Goal: Task Accomplishment & Management: Complete application form

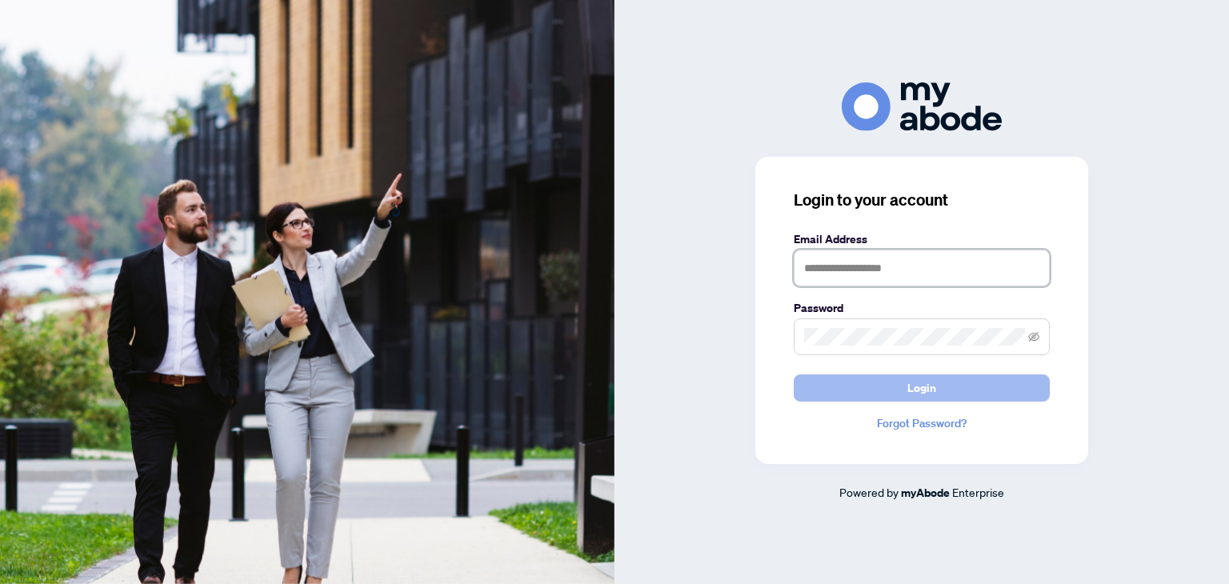
type input "**********"
click at [865, 386] on button "Login" at bounding box center [922, 387] width 256 height 27
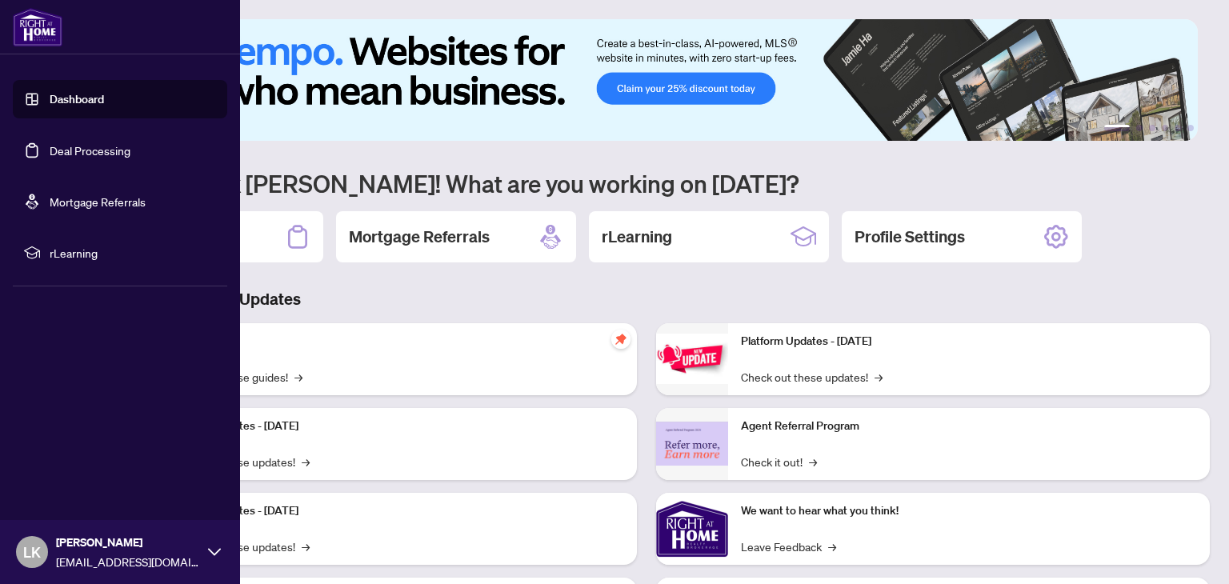
click at [50, 106] on link "Dashboard" at bounding box center [77, 99] width 54 height 14
click at [67, 144] on link "Deal Processing" at bounding box center [90, 150] width 81 height 14
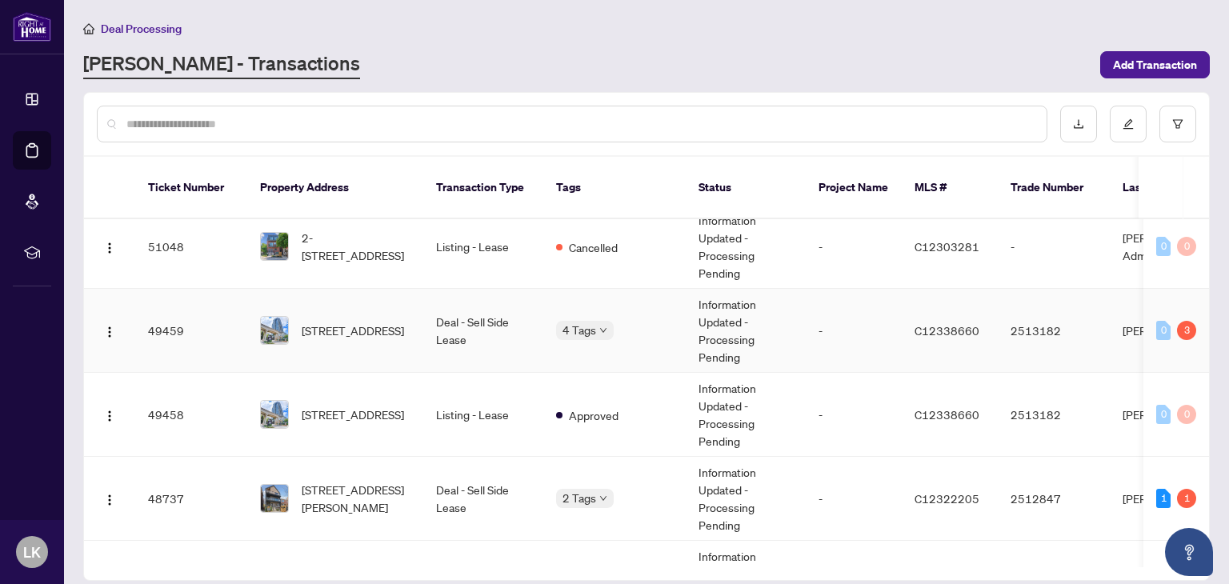
scroll to position [240, 0]
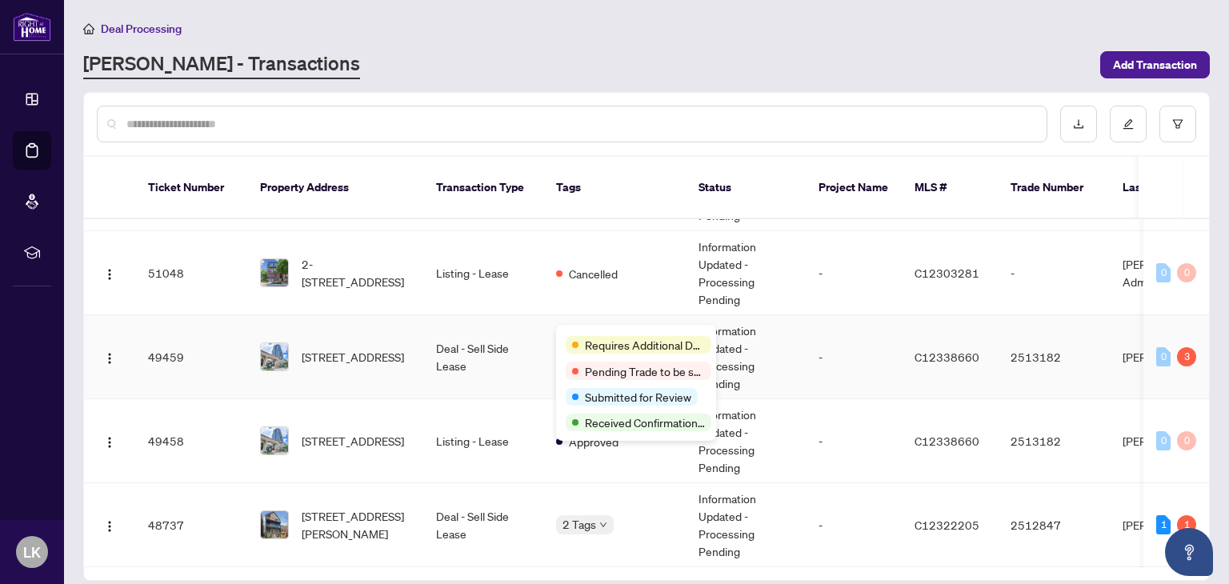
click at [584, 335] on div "Requires Additional Docs" at bounding box center [636, 343] width 141 height 19
click at [493, 333] on td "Deal - Sell Side Lease" at bounding box center [483, 357] width 120 height 84
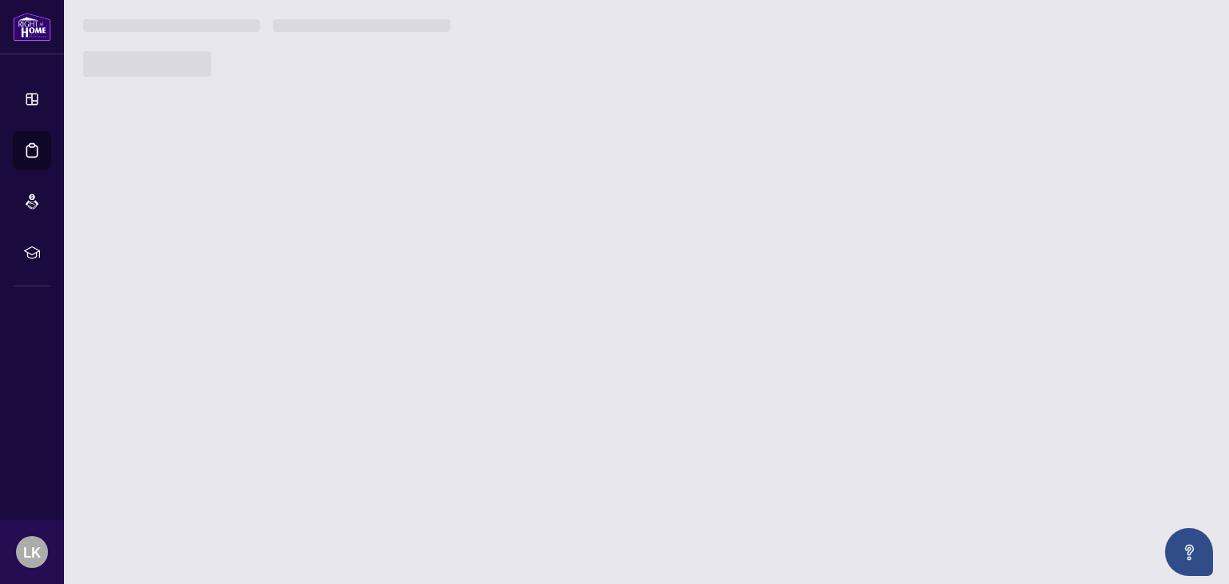
click at [493, 333] on main "Deal Processing RAHR - Transactions Add Transaction Ticket Number Property Addr…" at bounding box center [646, 292] width 1165 height 584
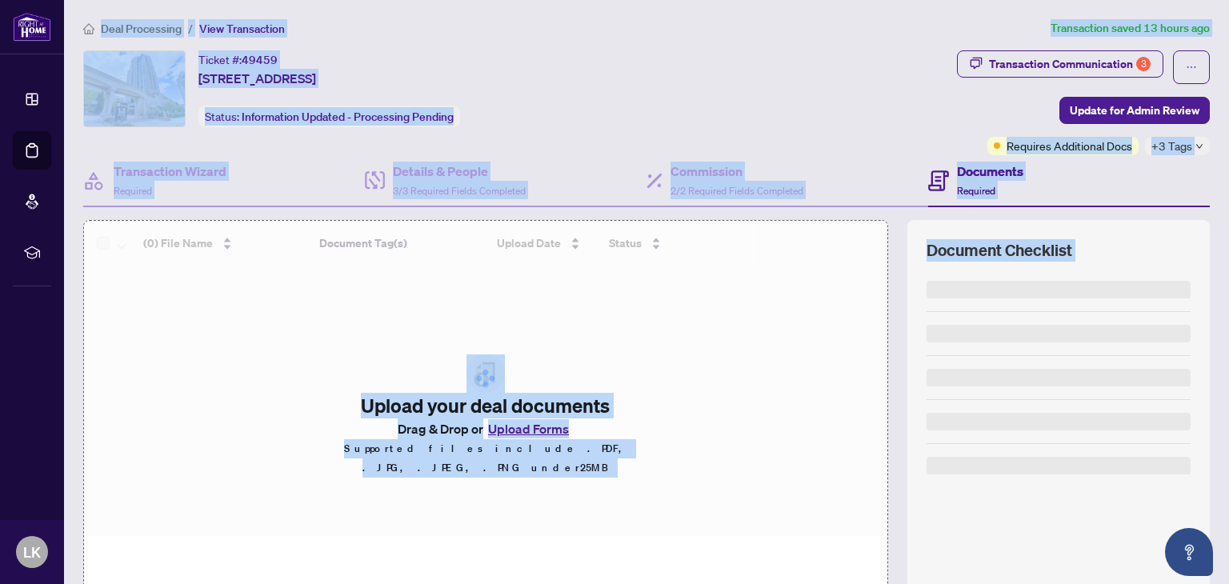
click at [638, 298] on div at bounding box center [485, 378] width 803 height 315
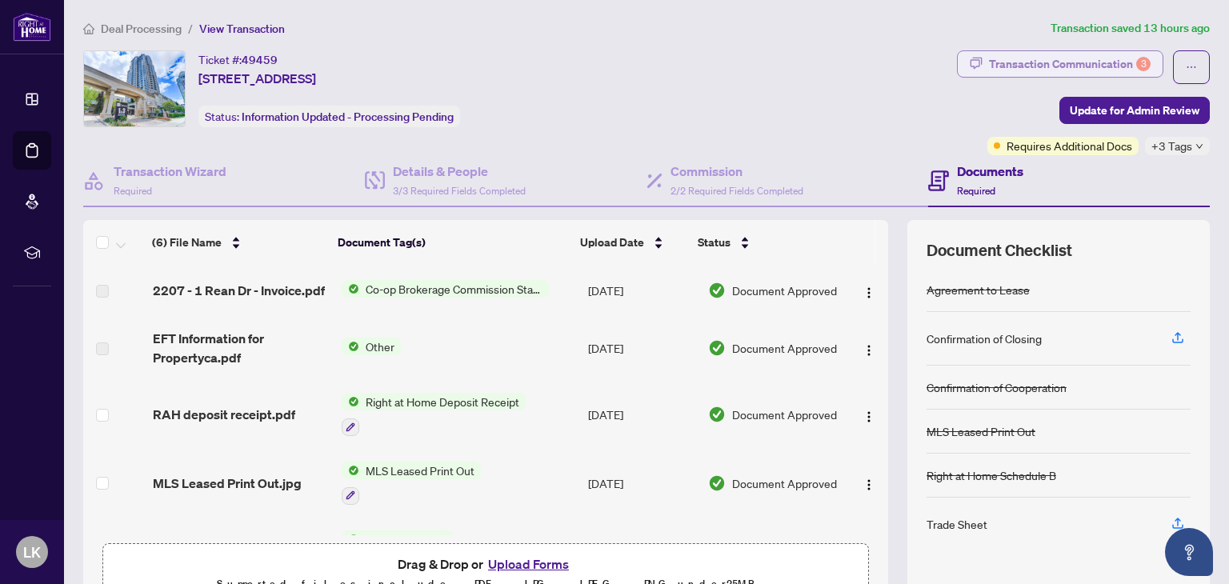
click at [1097, 58] on div "Transaction Communication 3" at bounding box center [1070, 64] width 162 height 26
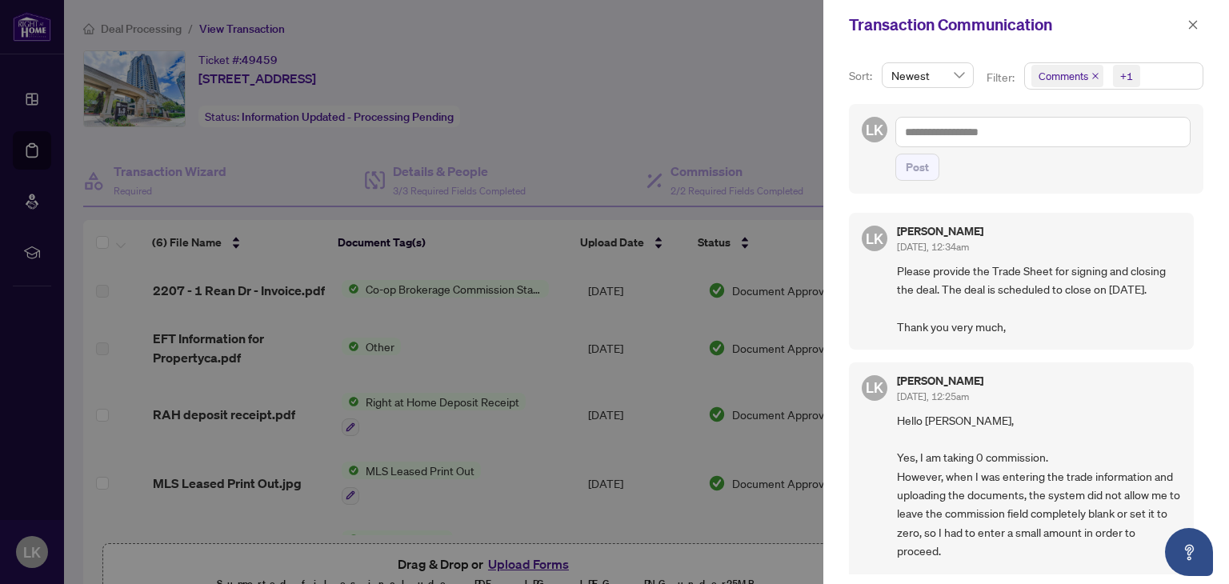
click at [764, 126] on div at bounding box center [614, 292] width 1229 height 584
click at [710, 75] on div at bounding box center [614, 292] width 1229 height 584
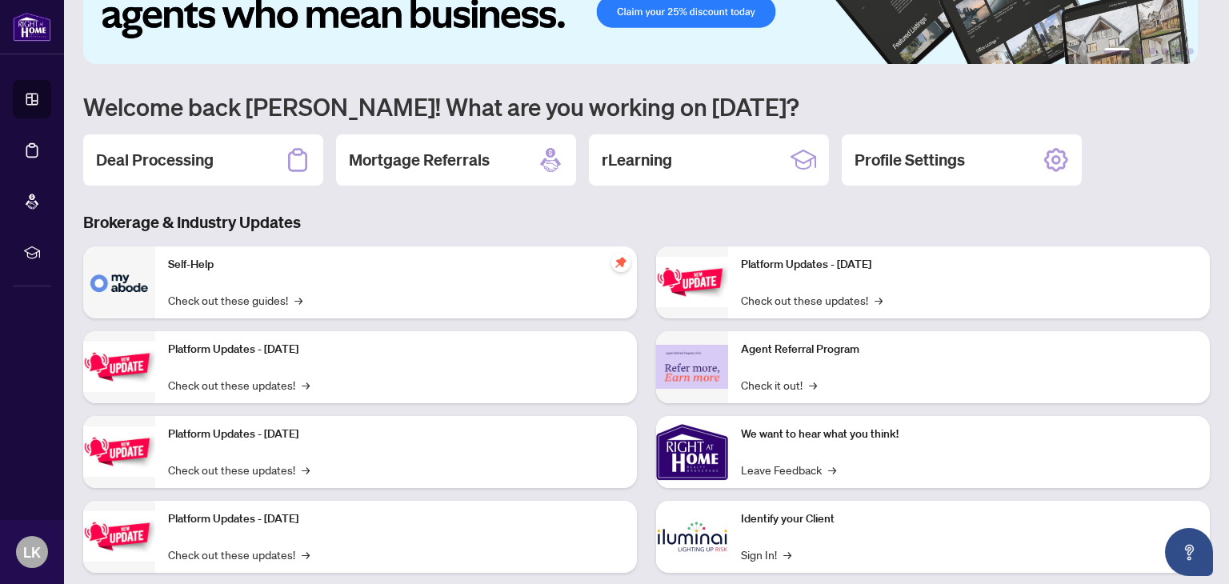
scroll to position [80, 0]
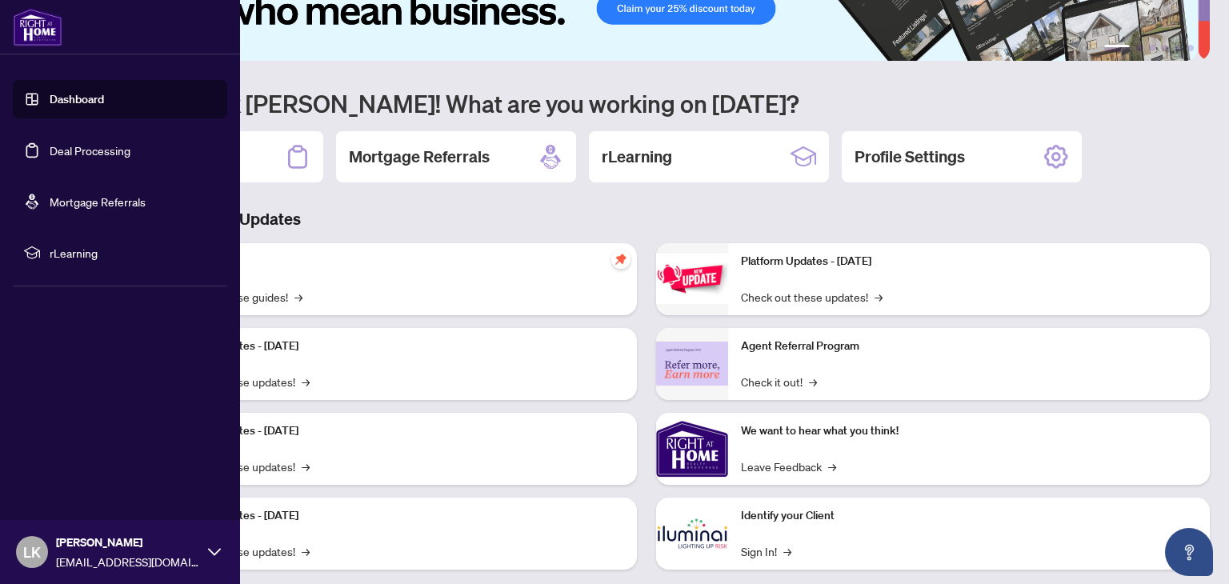
click at [93, 154] on link "Deal Processing" at bounding box center [90, 150] width 81 height 14
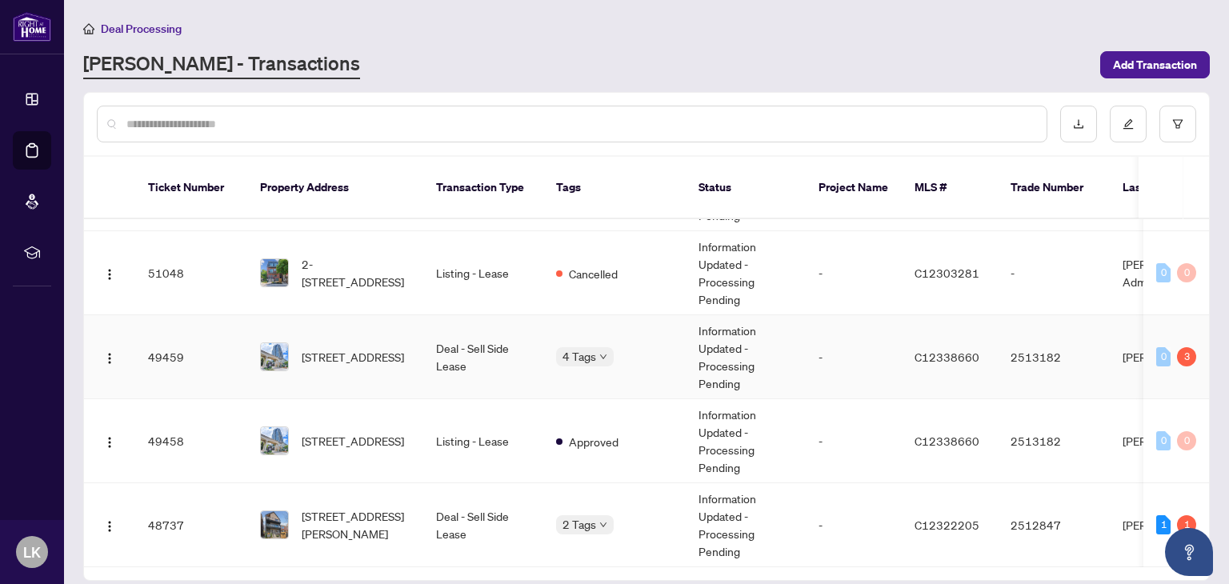
scroll to position [320, 0]
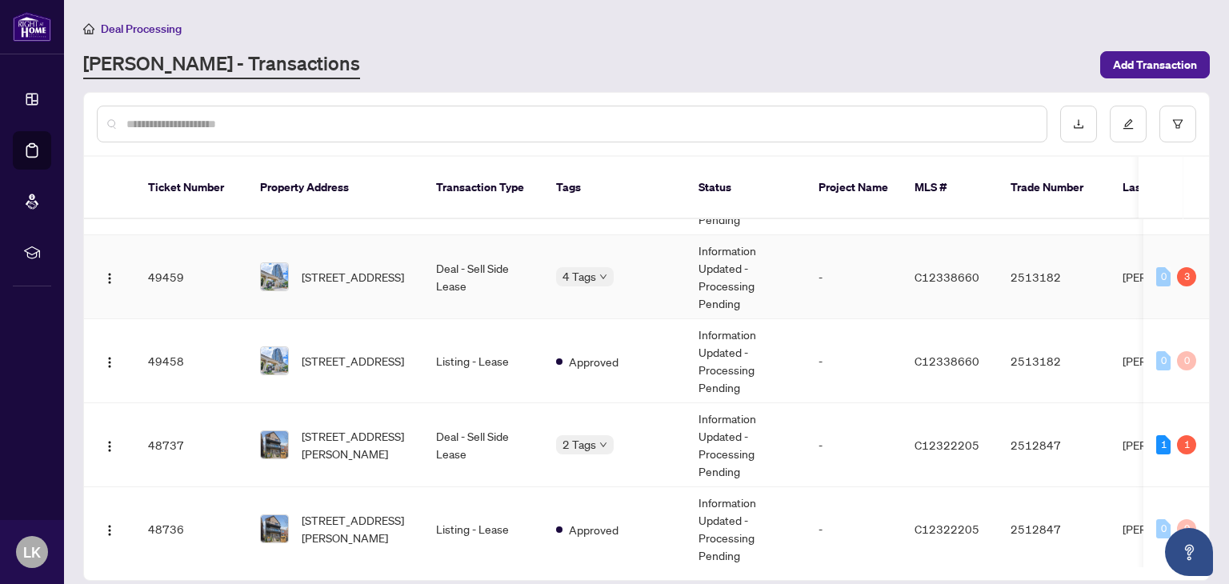
click at [463, 261] on td "Deal - Sell Side Lease" at bounding box center [483, 277] width 120 height 84
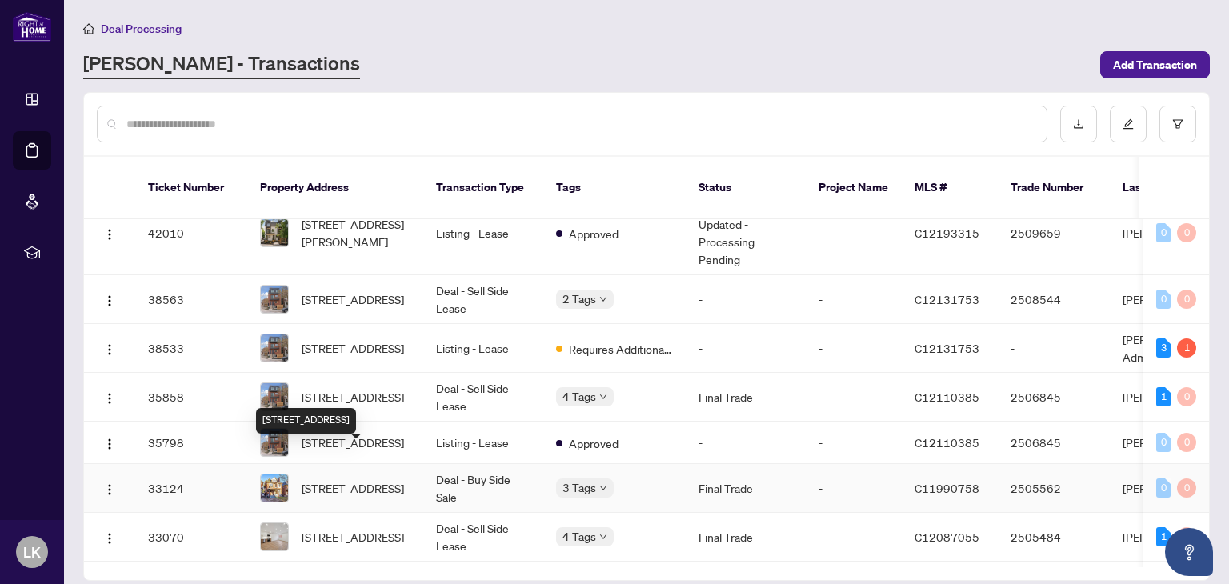
scroll to position [1017, 0]
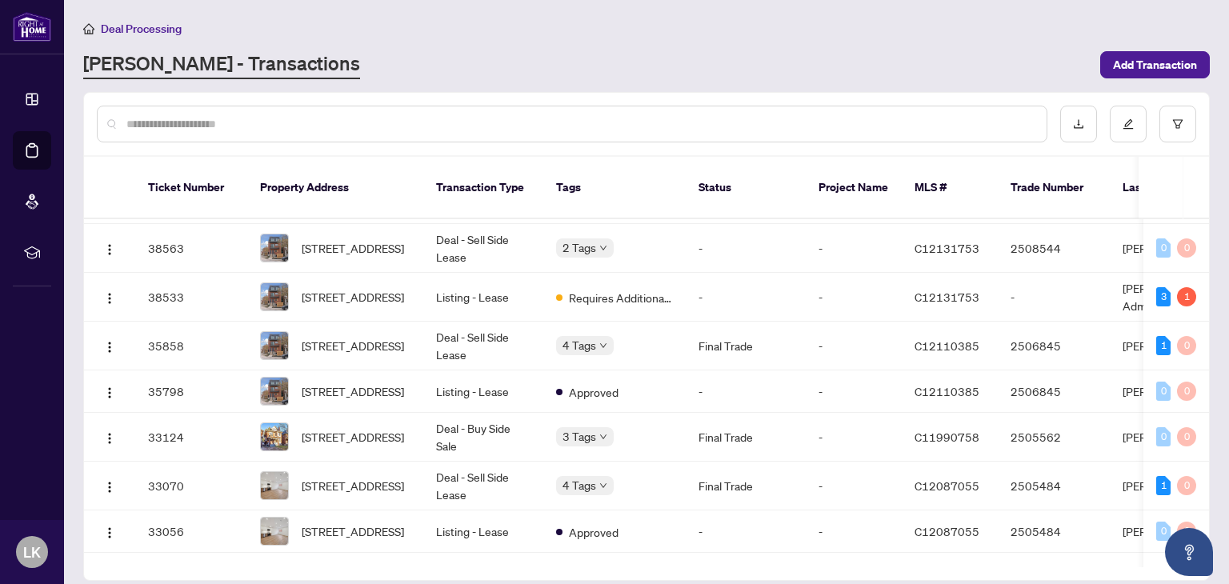
click at [208, 116] on input "text" at bounding box center [579, 124] width 907 height 18
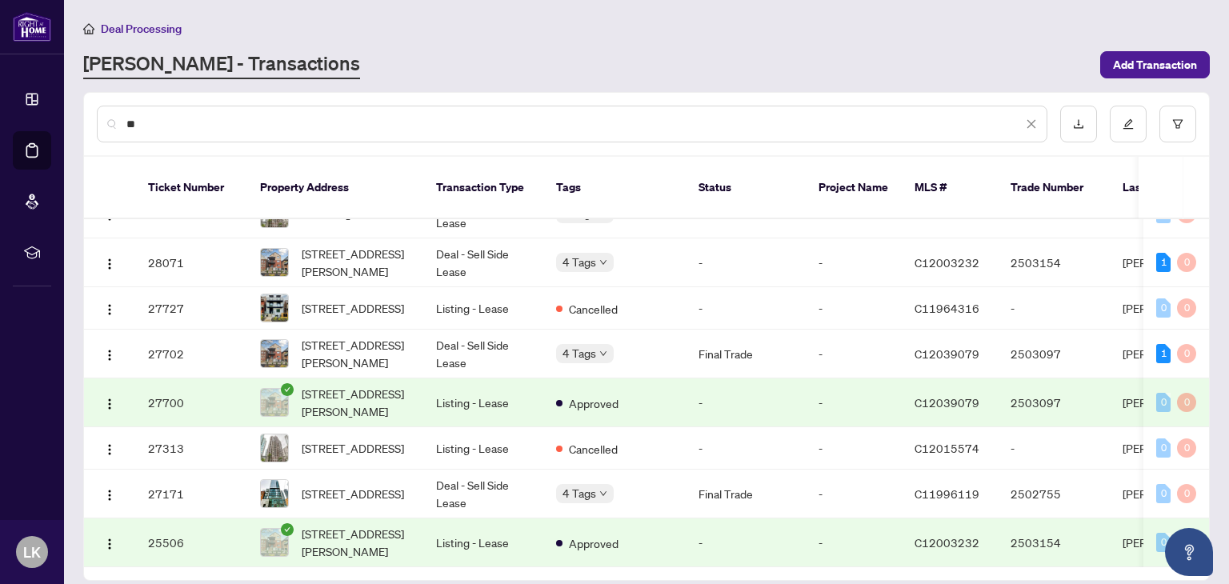
scroll to position [0, 0]
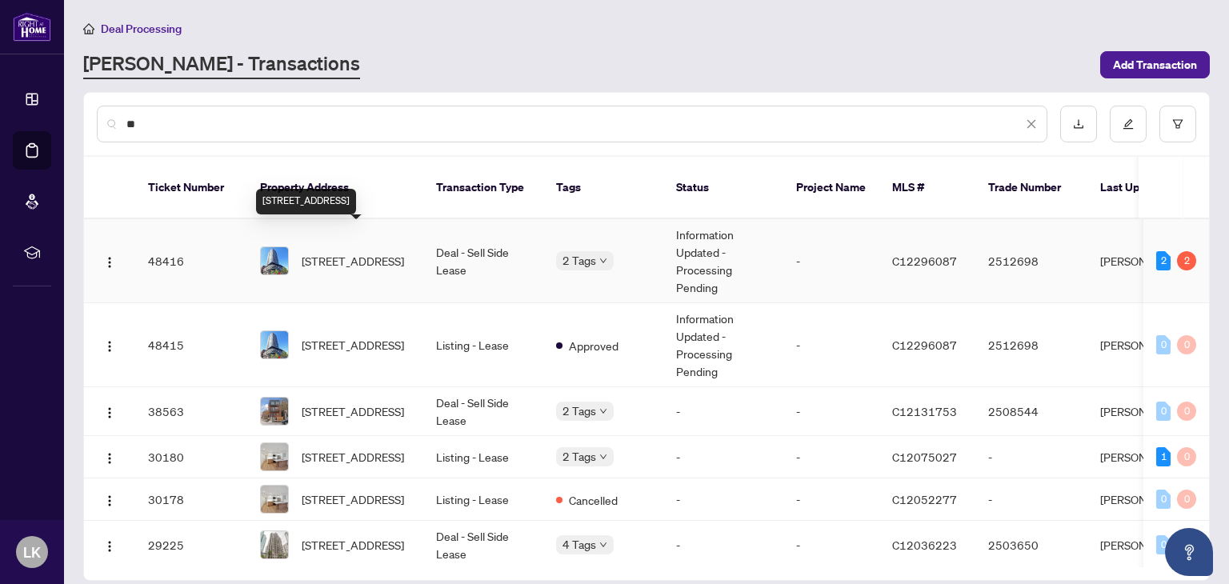
type input "**"
click at [394, 252] on span "[STREET_ADDRESS]" at bounding box center [353, 261] width 102 height 18
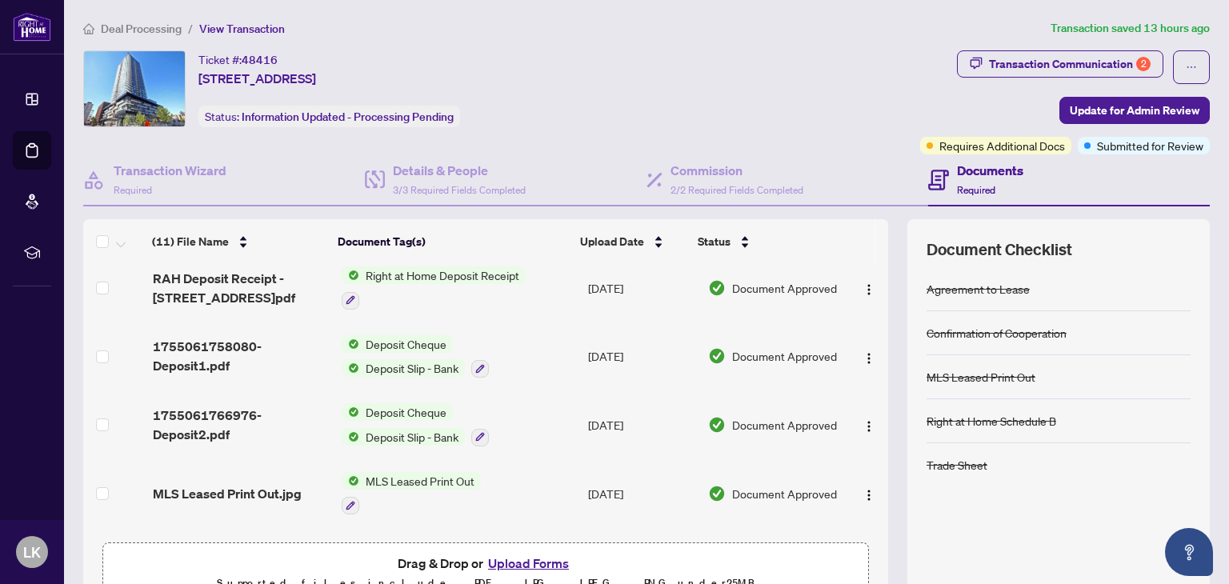
scroll to position [240, 0]
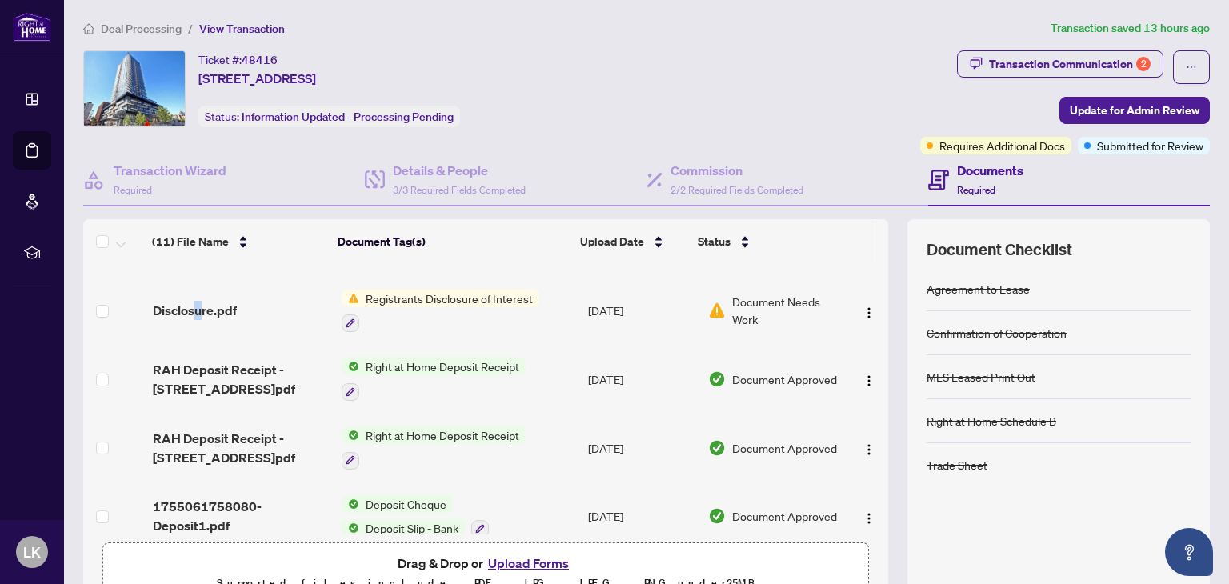
click at [195, 329] on td "Disclosure.pdf" at bounding box center [240, 311] width 188 height 69
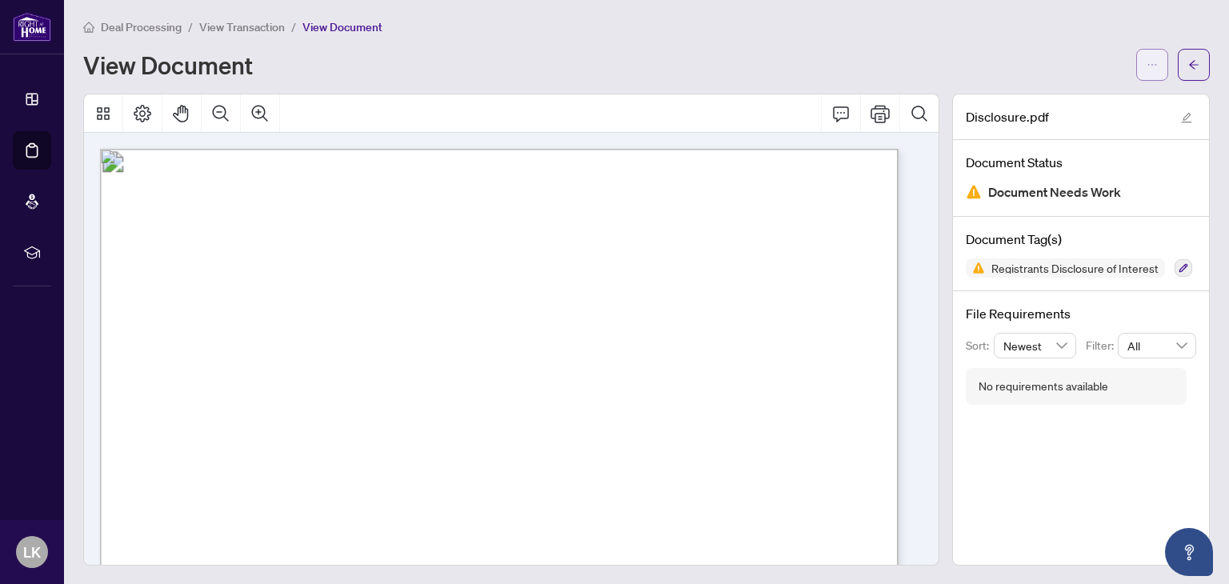
click at [1136, 63] on button "button" at bounding box center [1152, 65] width 32 height 32
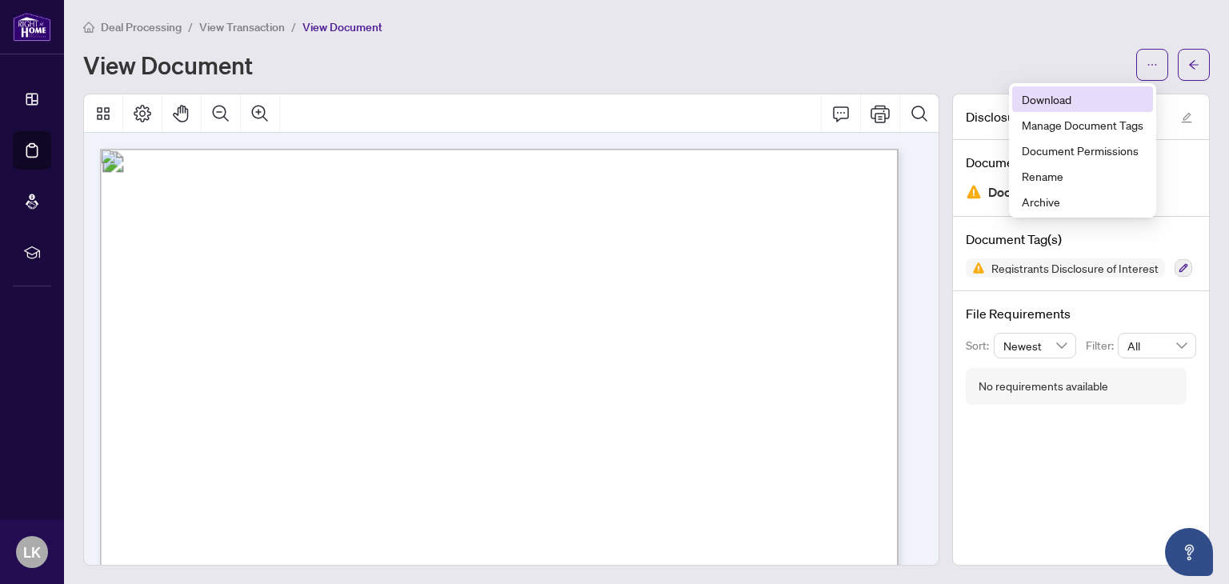
click at [1036, 100] on span "Download" at bounding box center [1083, 99] width 122 height 18
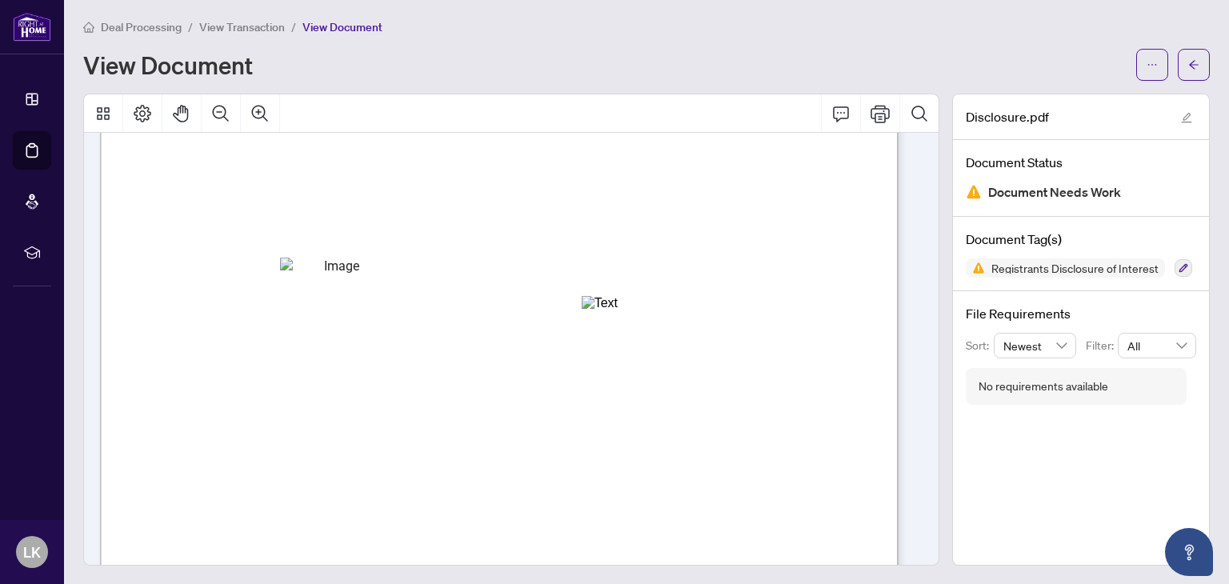
scroll to position [480, 0]
click at [1188, 65] on icon "arrow-left" at bounding box center [1193, 64] width 11 height 11
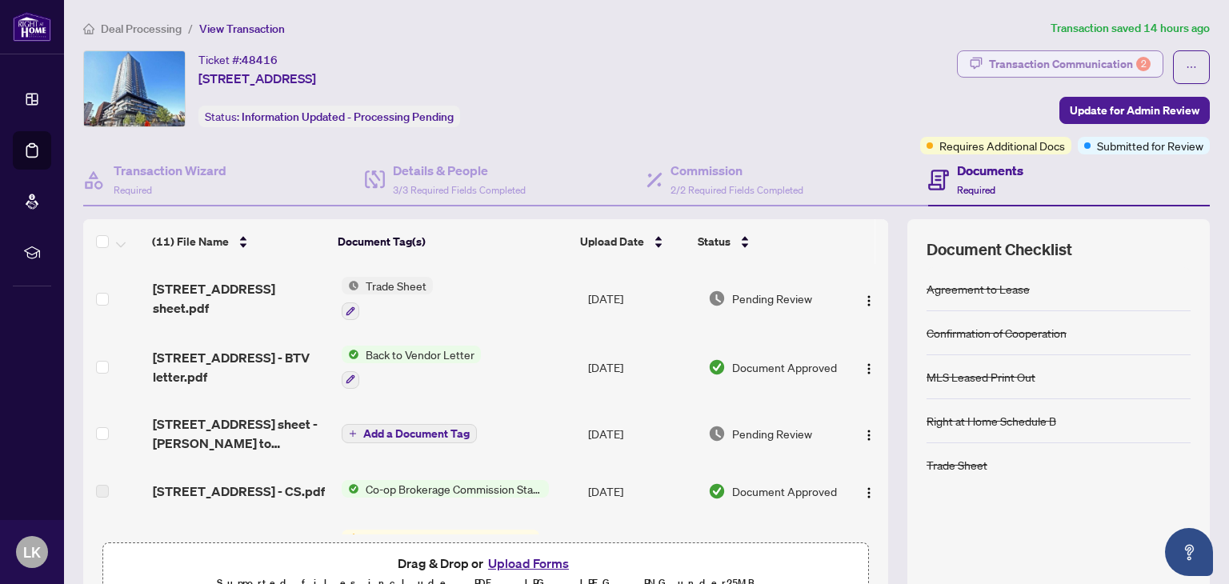
click at [1098, 61] on div "Transaction Communication 2" at bounding box center [1070, 64] width 162 height 26
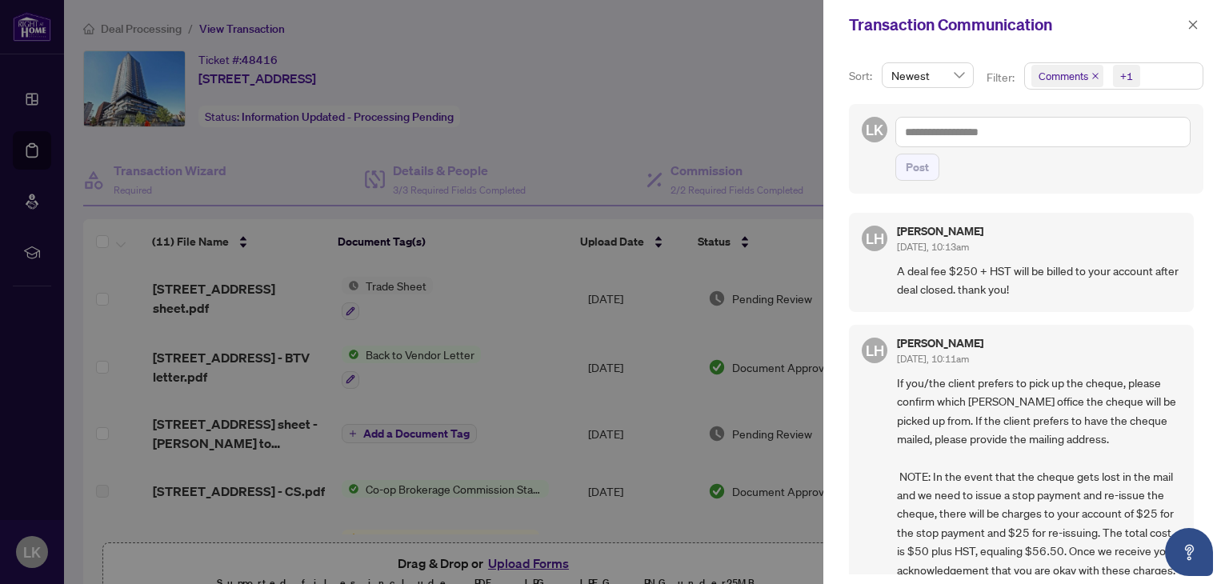
drag, startPoint x: 952, startPoint y: 128, endPoint x: 739, endPoint y: 253, distance: 246.7
click at [739, 253] on div at bounding box center [614, 292] width 1229 height 584
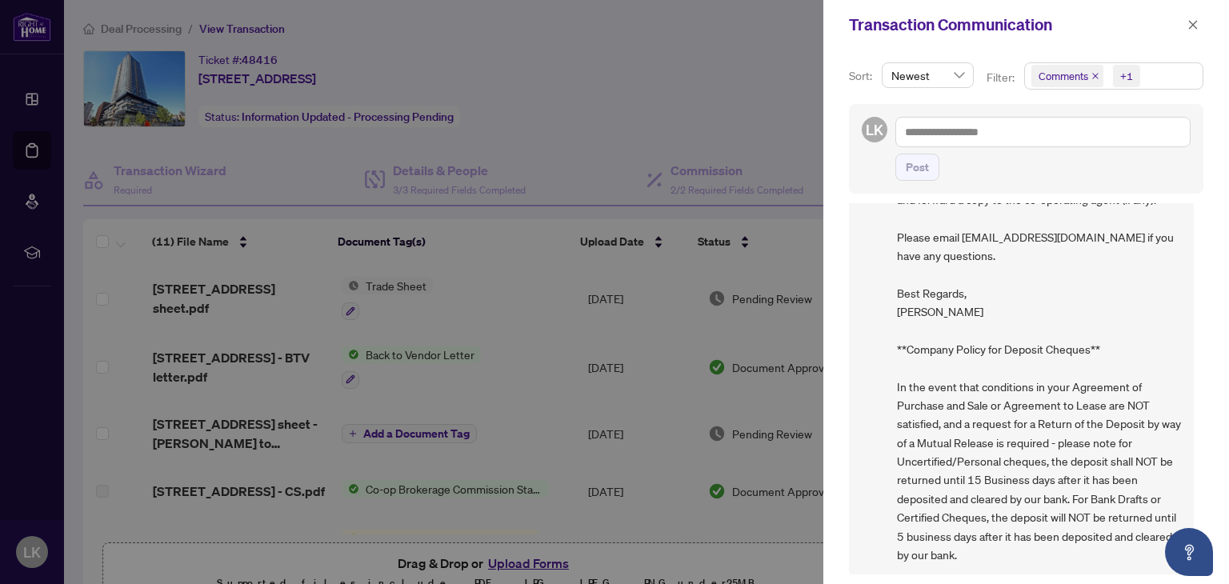
scroll to position [755, 0]
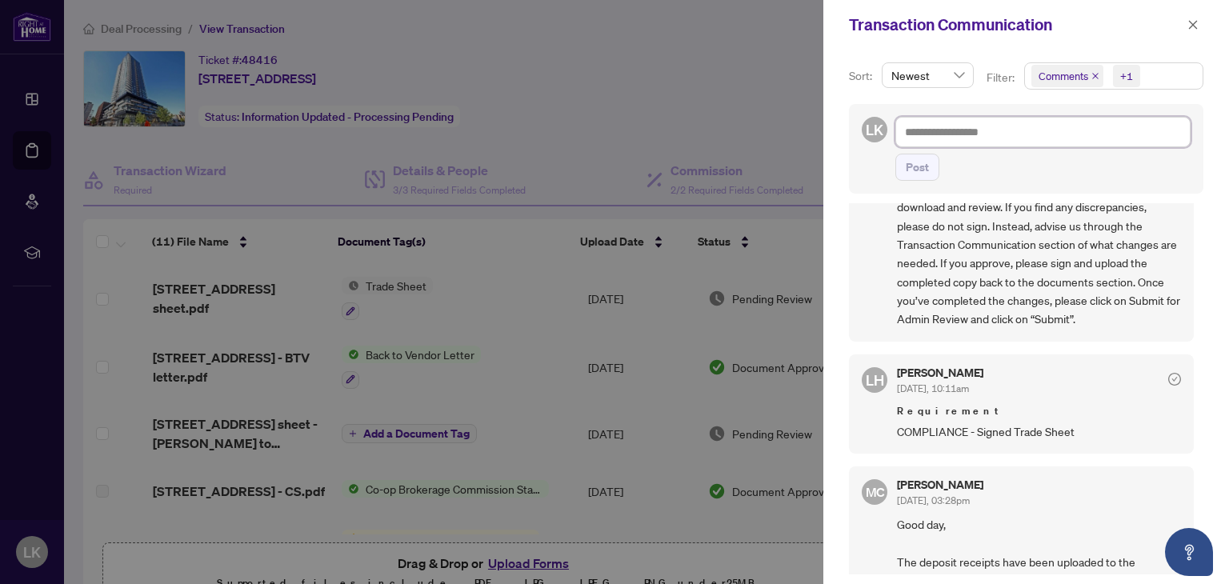
click at [966, 134] on textarea at bounding box center [1042, 132] width 295 height 30
paste textarea "**********"
type textarea "**********"
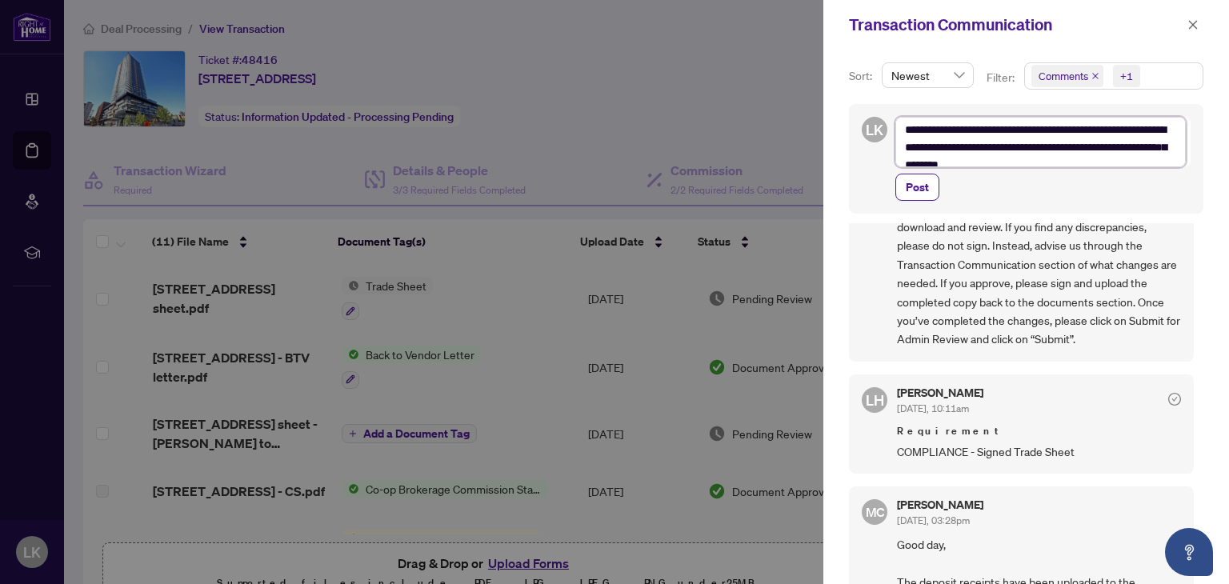
scroll to position [0, 0]
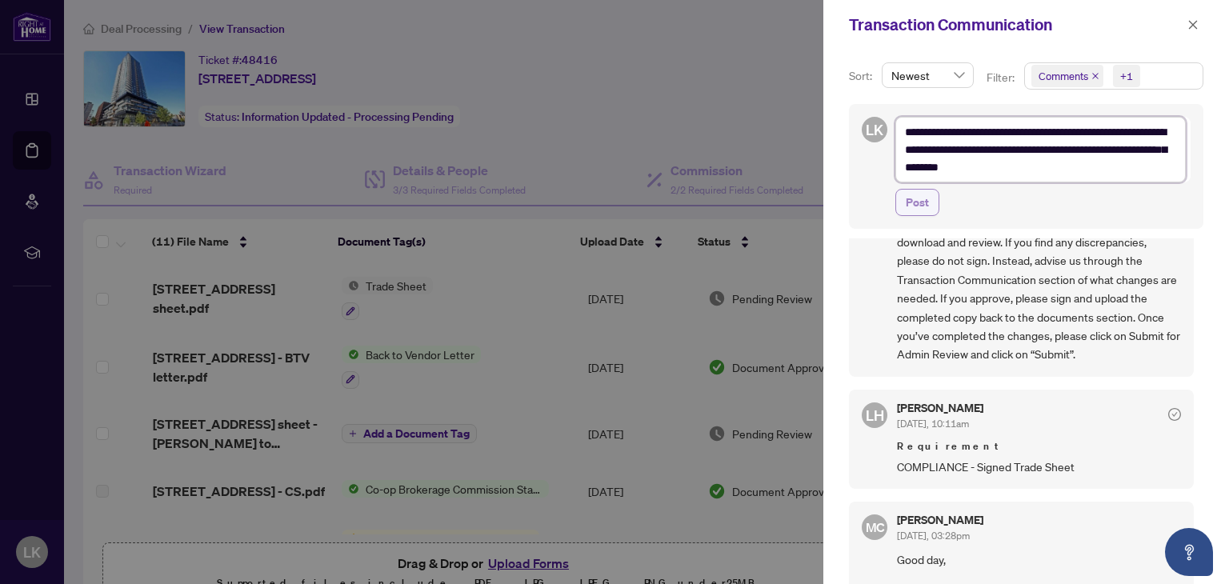
type textarea "**********"
click at [923, 202] on span "Post" at bounding box center [917, 203] width 23 height 26
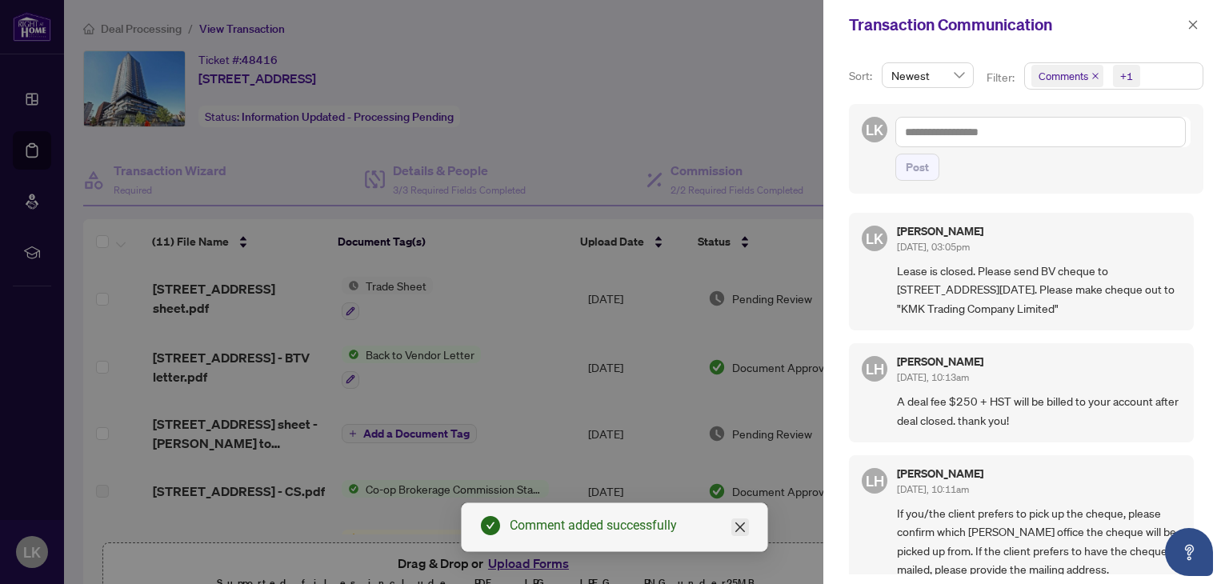
click at [737, 533] on icon "close" at bounding box center [740, 527] width 13 height 13
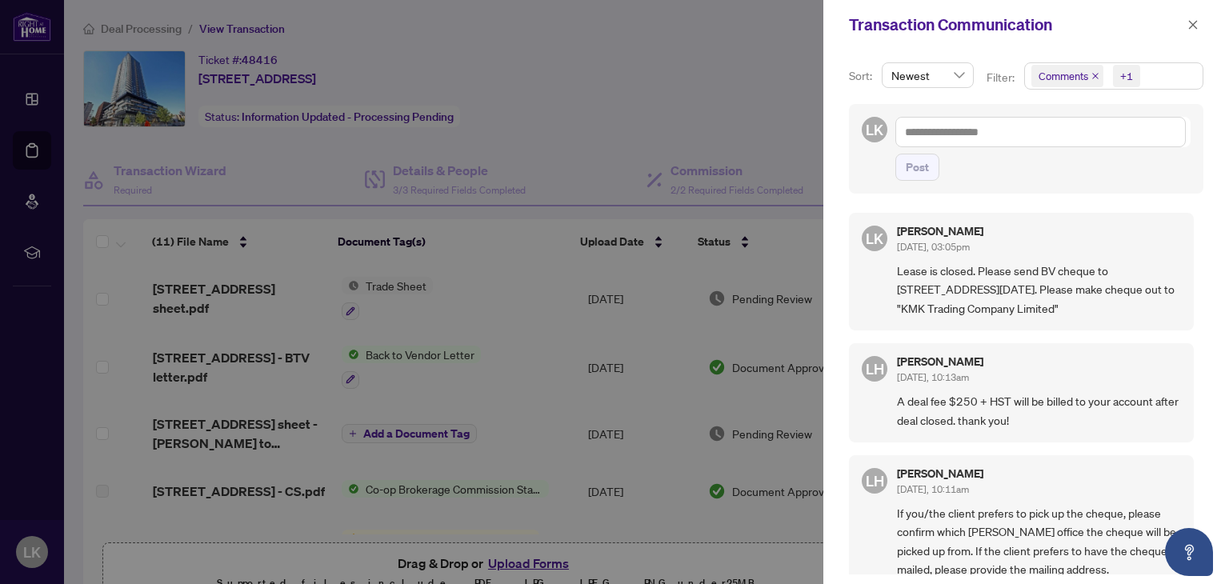
click at [494, 101] on div at bounding box center [614, 292] width 1229 height 584
click at [1190, 20] on icon "close" at bounding box center [1193, 24] width 9 height 9
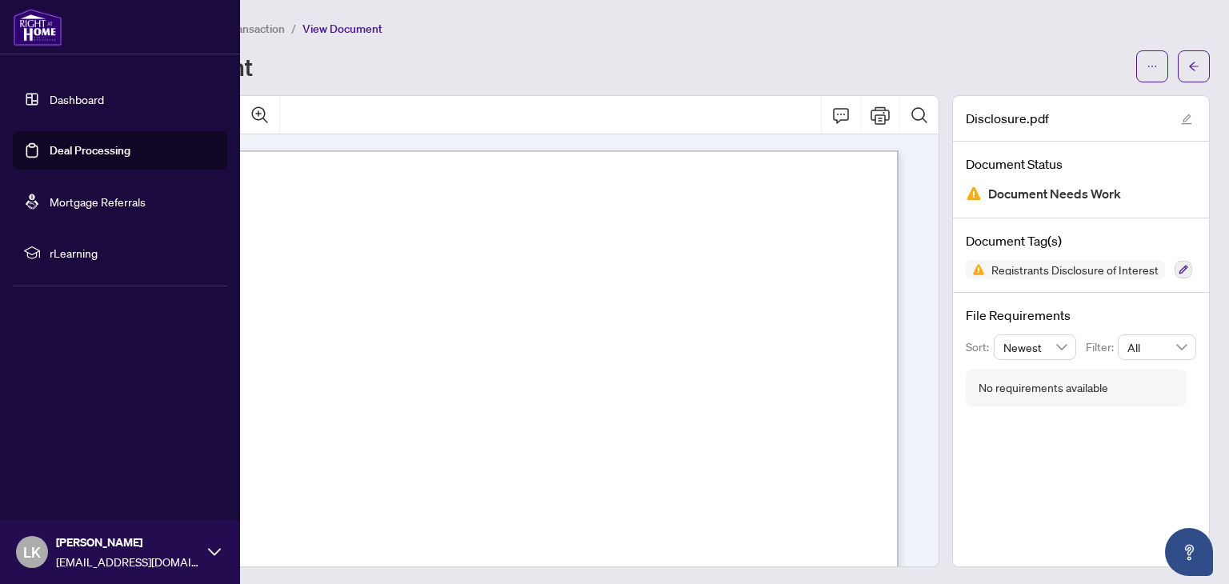
click at [50, 143] on link "Deal Processing" at bounding box center [90, 150] width 81 height 14
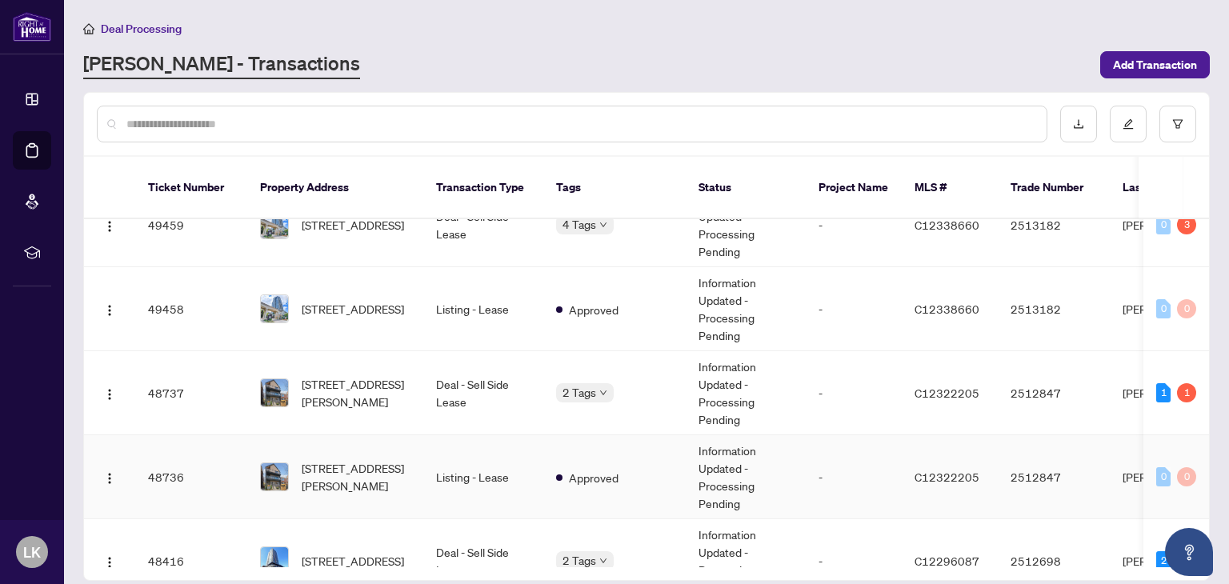
scroll to position [400, 0]
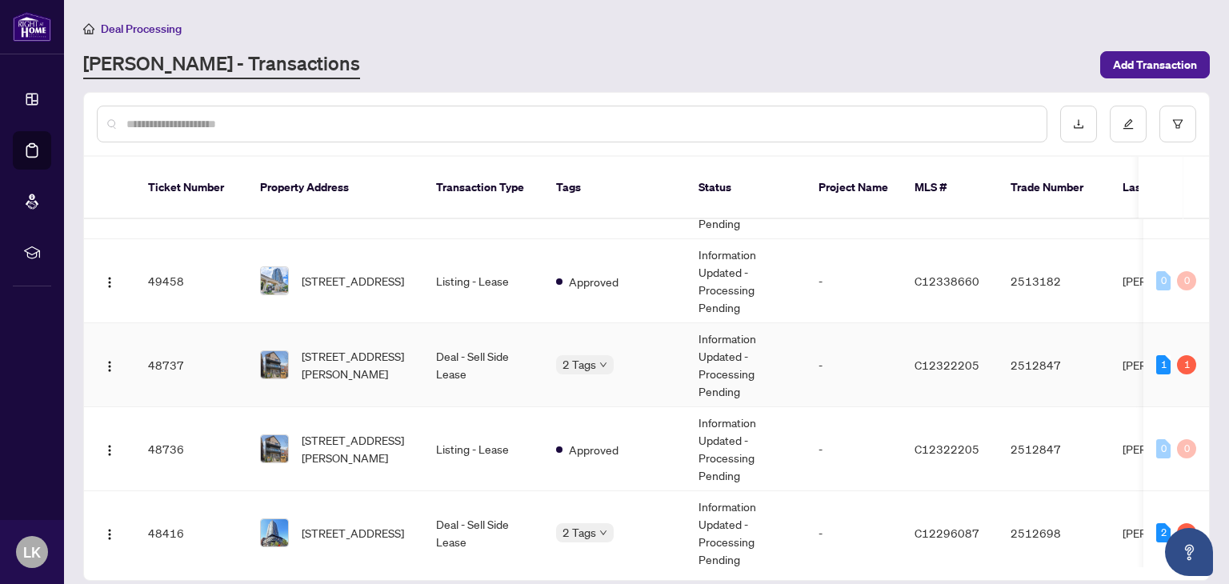
click at [557, 344] on body "Dashboard Deal Processing Mortgage Referrals rLearning LK [PERSON_NAME] [EMAIL_…" at bounding box center [614, 292] width 1229 height 584
click at [427, 354] on td "Deal - Sell Side Lease" at bounding box center [483, 365] width 120 height 84
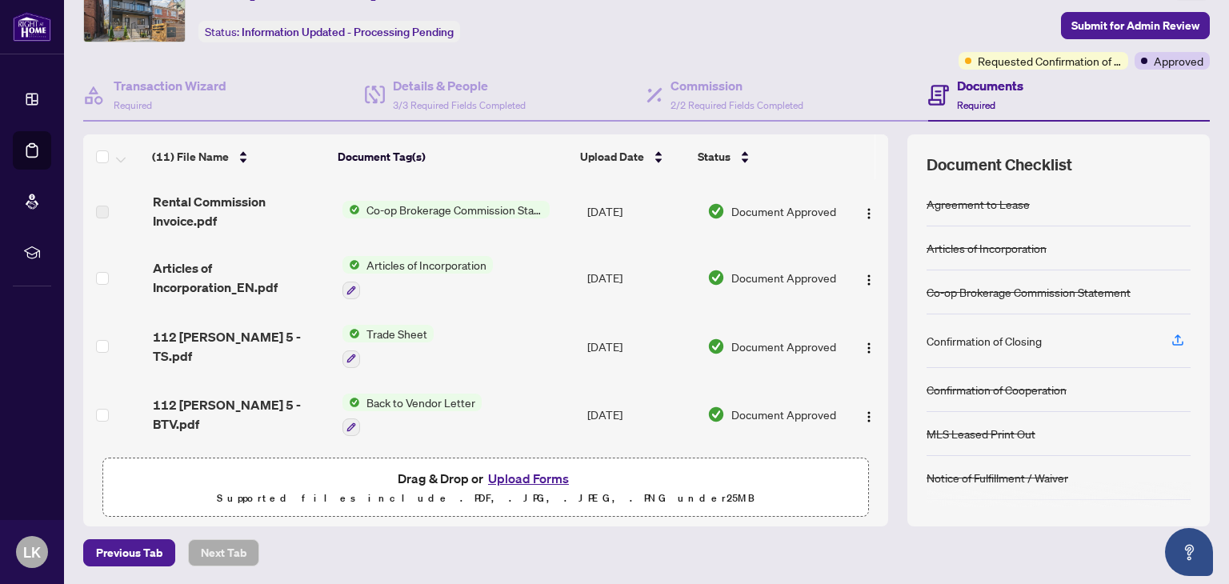
click at [1027, 334] on div "Confirmation of Closing" at bounding box center [983, 341] width 115 height 18
click at [1170, 337] on icon "button" at bounding box center [1177, 340] width 14 height 14
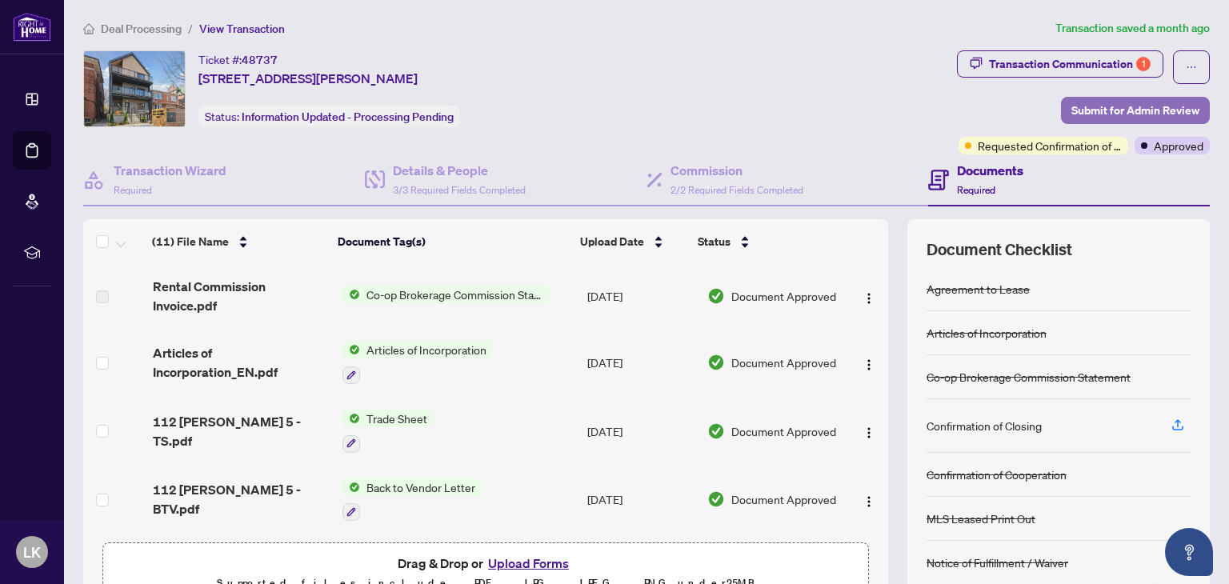
click at [1107, 105] on span "Submit for Admin Review" at bounding box center [1135, 111] width 128 height 26
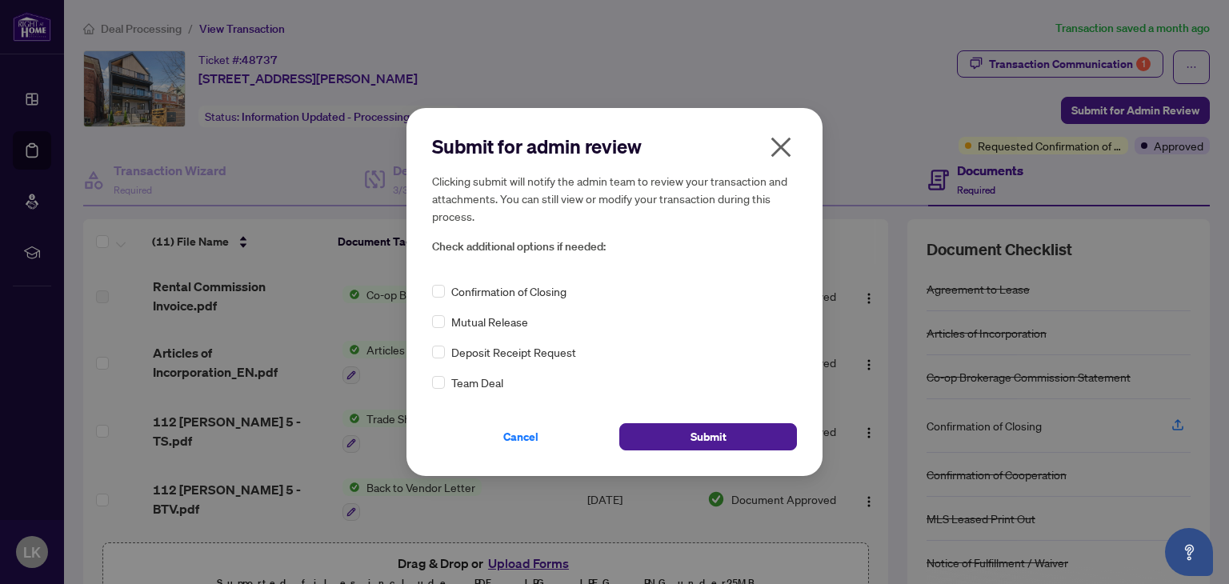
click at [450, 289] on div "Confirmation of Closing" at bounding box center [614, 291] width 365 height 18
click at [778, 143] on icon "close" at bounding box center [781, 148] width 20 height 20
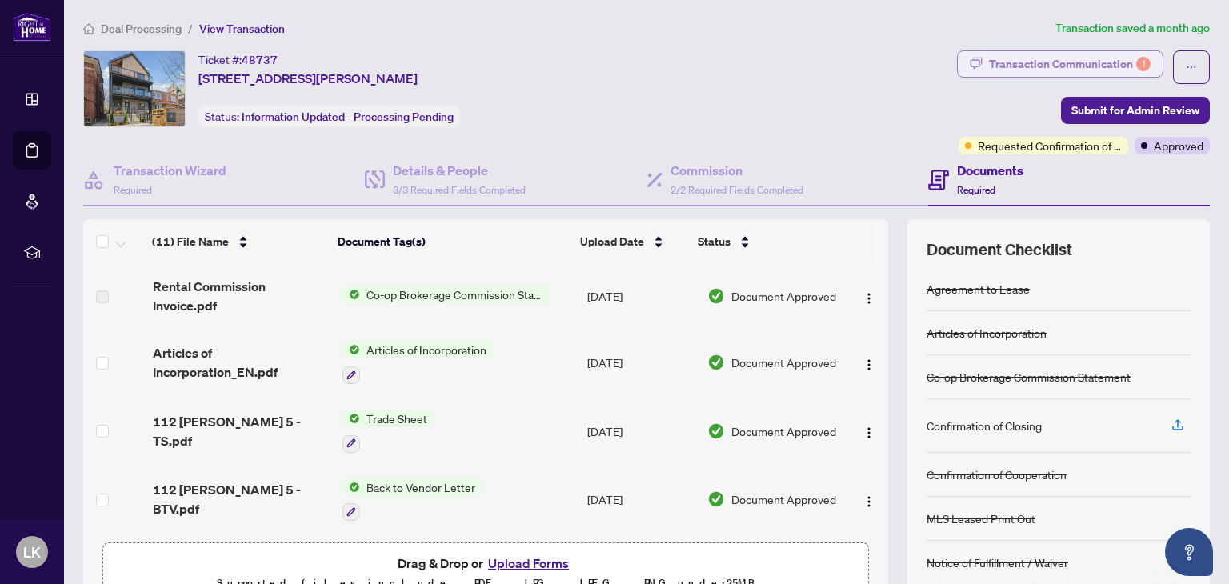
click at [1069, 51] on div "Transaction Communication 1" at bounding box center [1070, 64] width 162 height 26
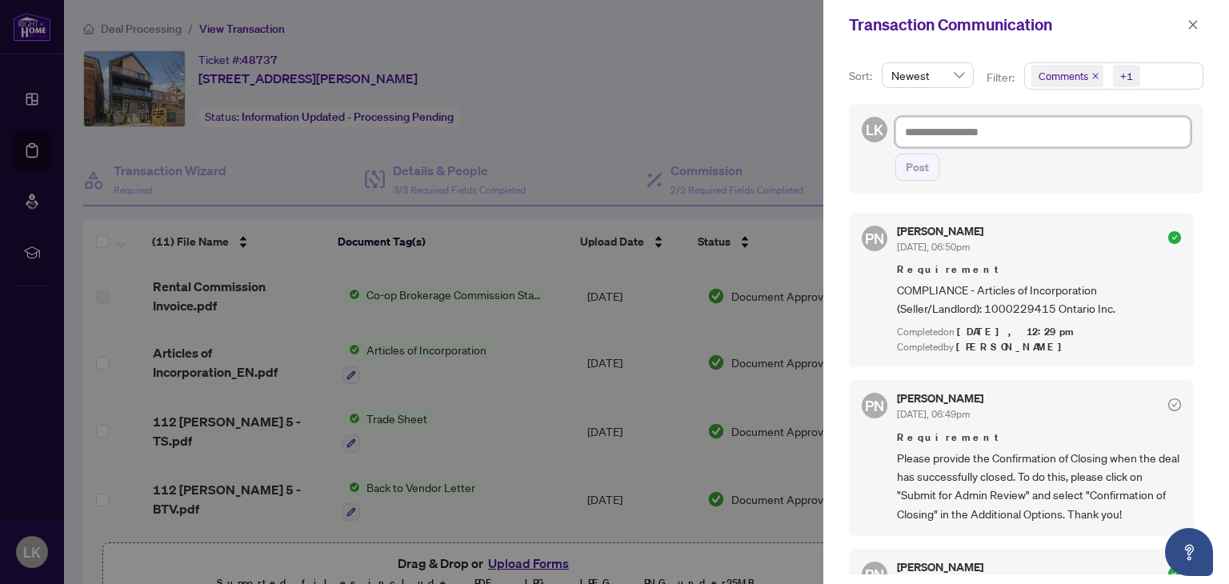
paste textarea "**********"
type textarea "**********"
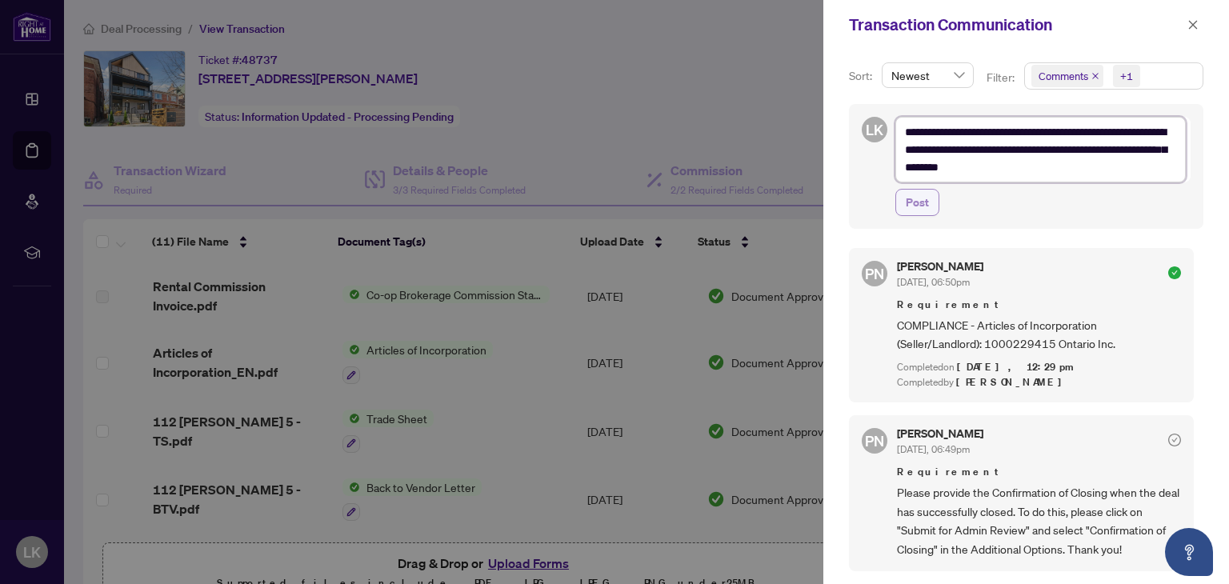
type textarea "**********"
click at [918, 199] on span "Post" at bounding box center [917, 203] width 23 height 26
type textarea "**********"
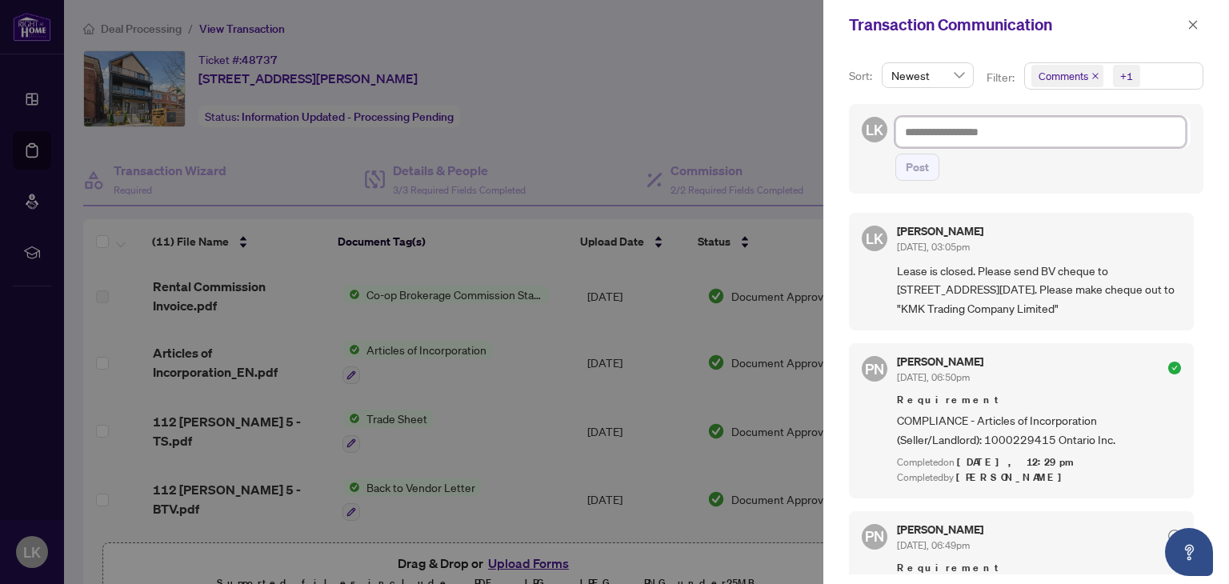
click at [950, 129] on textarea at bounding box center [1040, 132] width 290 height 30
drag, startPoint x: 950, startPoint y: 129, endPoint x: 861, endPoint y: 282, distance: 177.1
click at [861, 282] on div "LK [PERSON_NAME] [DATE], 03:05pm Lease is closed. Please send BV cheque to [STR…" at bounding box center [1021, 272] width 345 height 118
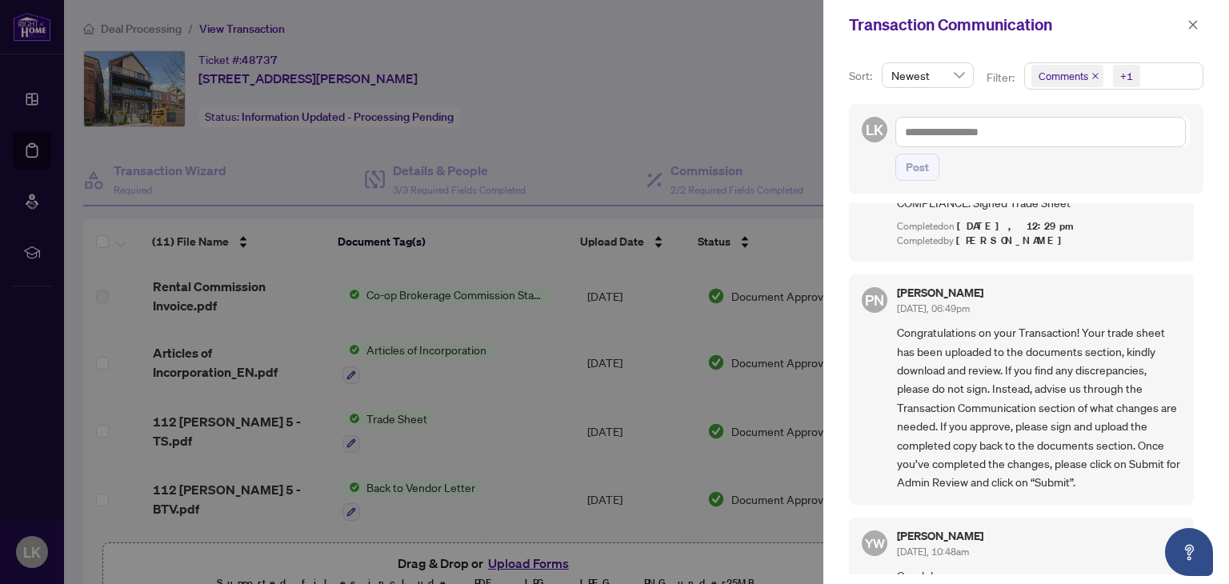
scroll to position [560, 0]
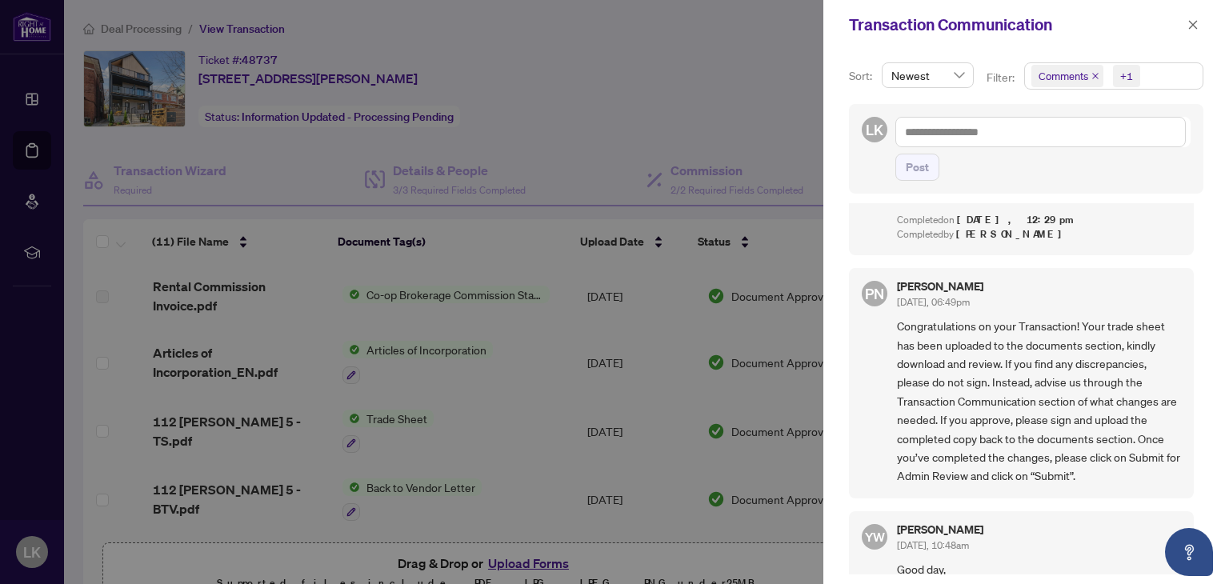
click at [688, 69] on div at bounding box center [614, 292] width 1229 height 584
click at [1186, 20] on button "button" at bounding box center [1192, 24] width 21 height 19
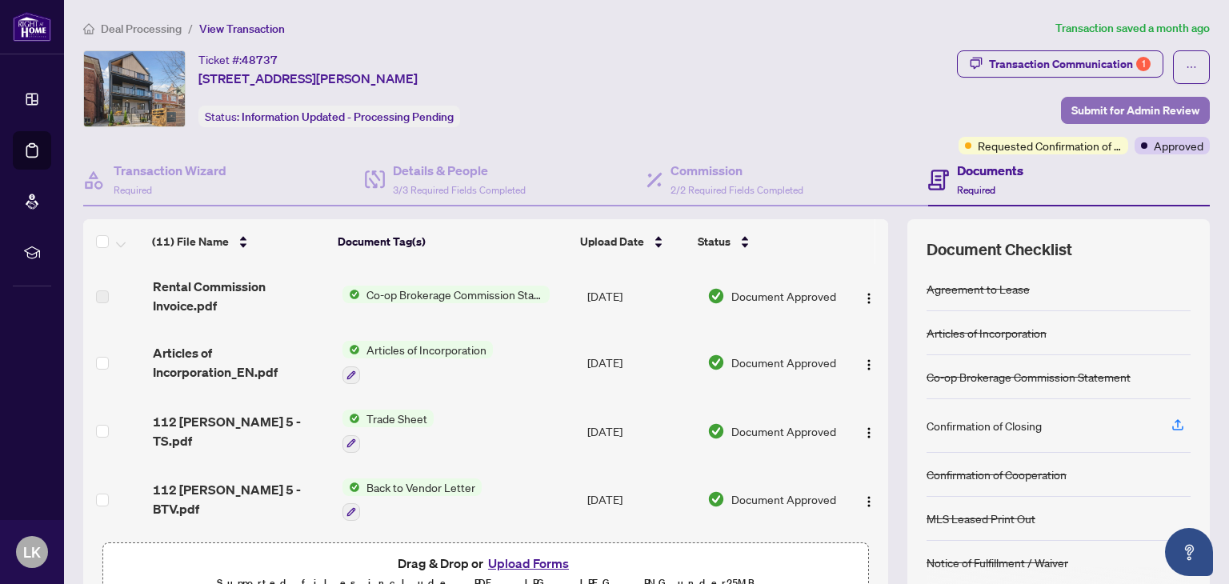
click at [1088, 112] on span "Submit for Admin Review" at bounding box center [1135, 111] width 128 height 26
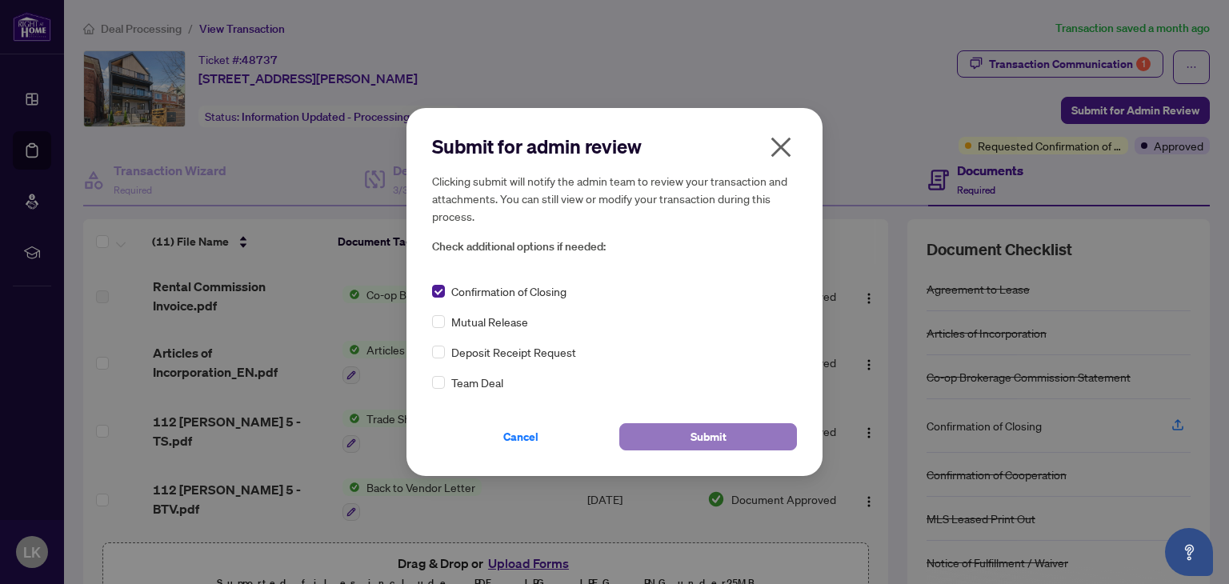
click at [676, 430] on button "Submit" at bounding box center [708, 436] width 178 height 27
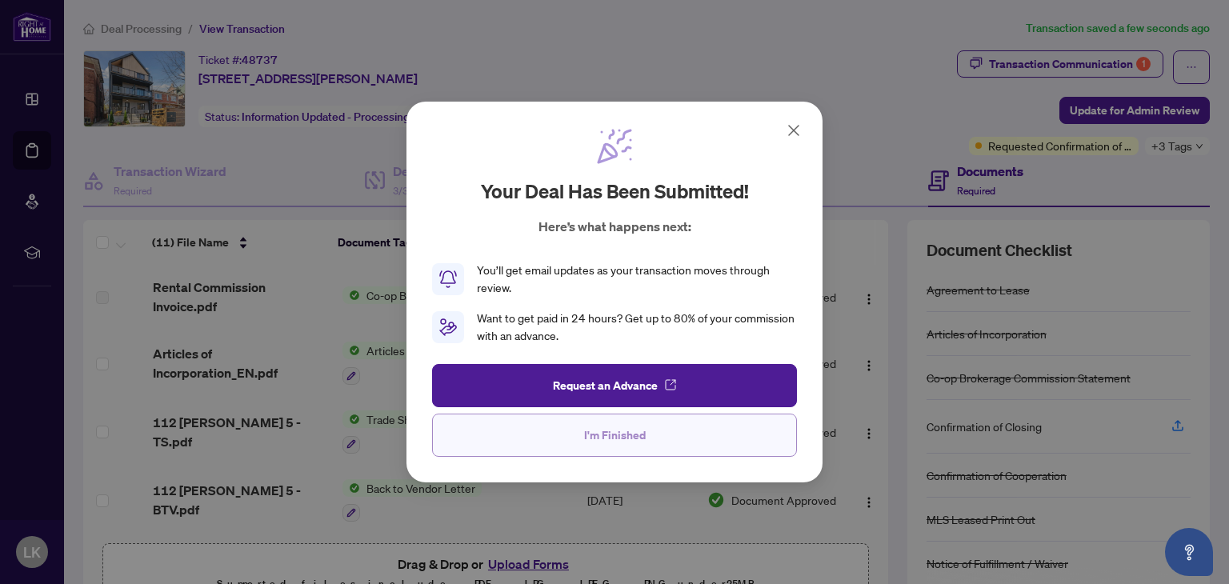
click at [579, 435] on button "I'm Finished" at bounding box center [614, 435] width 365 height 43
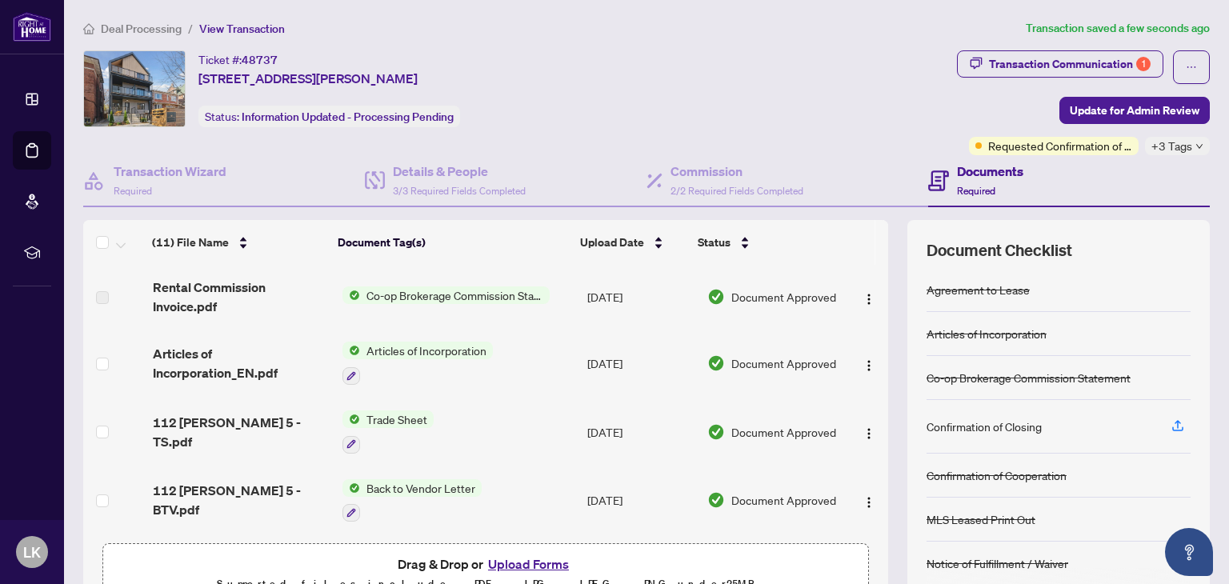
click at [127, 25] on span "Deal Processing" at bounding box center [141, 29] width 81 height 14
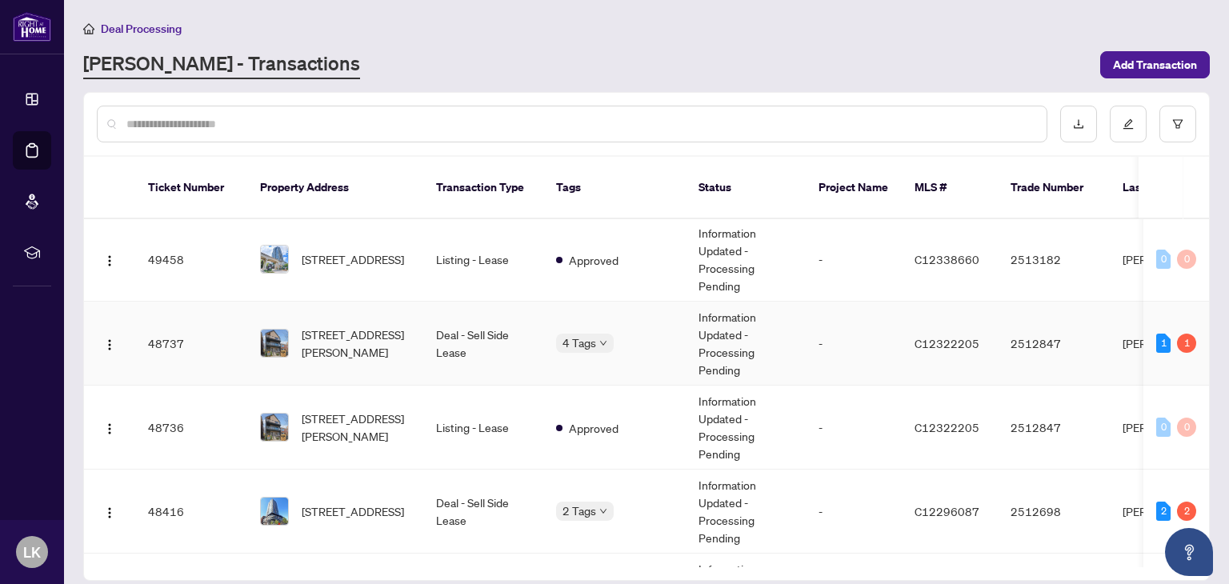
scroll to position [560, 0]
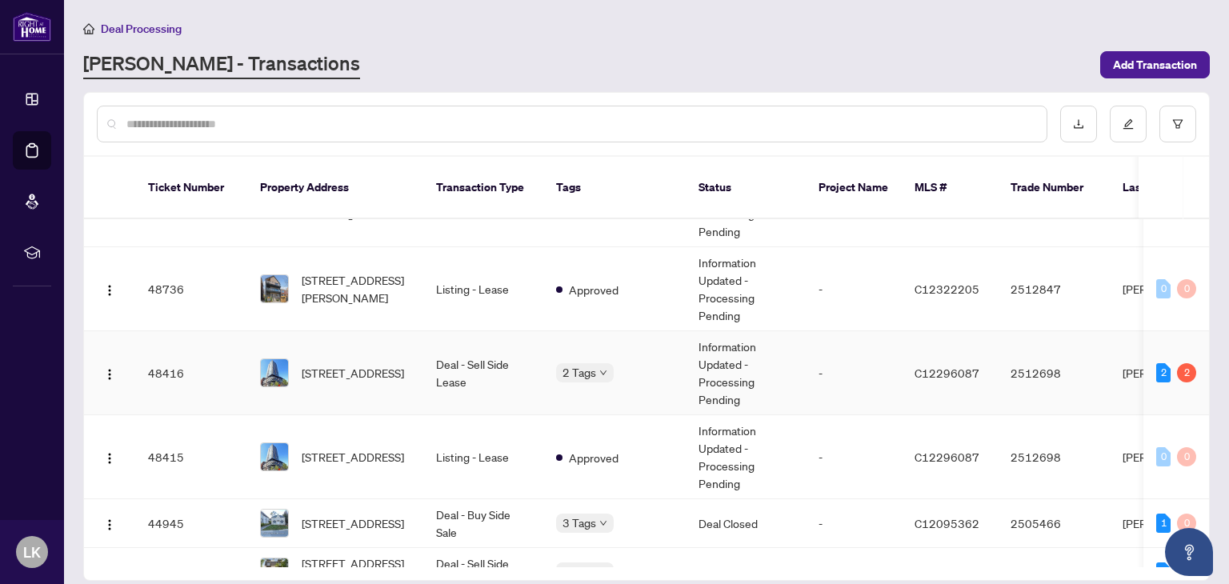
click at [499, 352] on td "Deal - Sell Side Lease" at bounding box center [483, 373] width 120 height 84
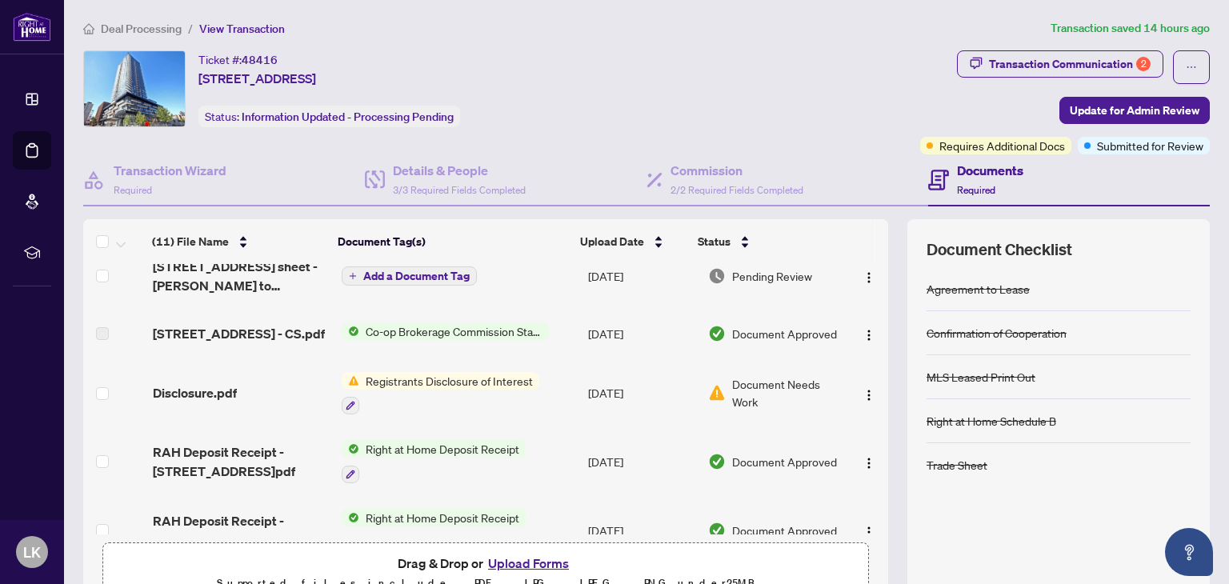
scroll to position [154, 0]
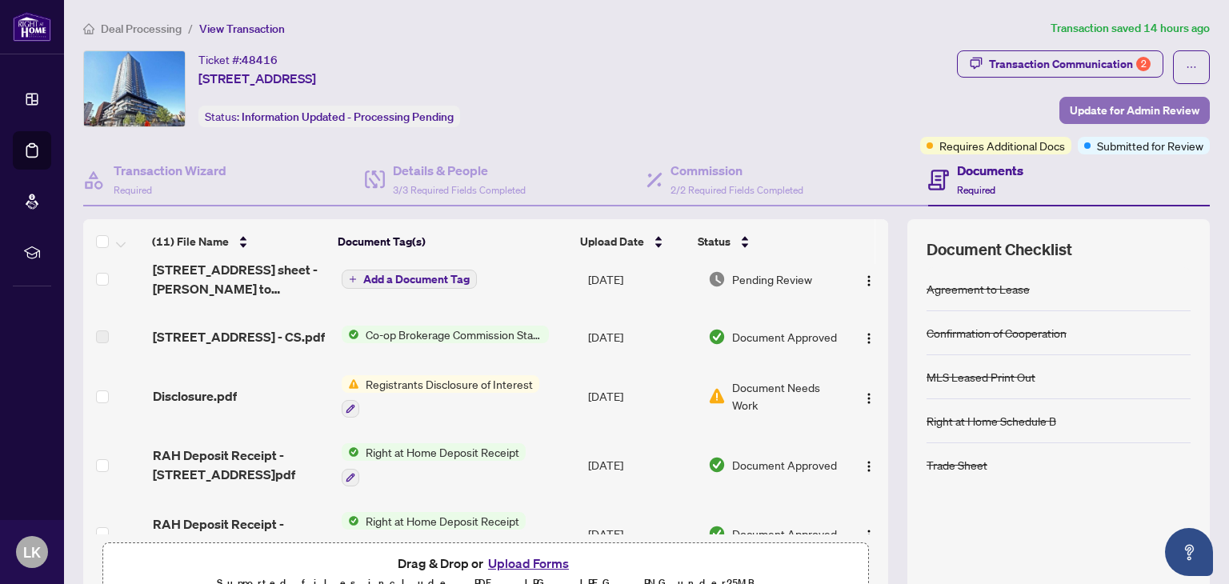
click at [1082, 101] on span "Update for Admin Review" at bounding box center [1135, 111] width 130 height 26
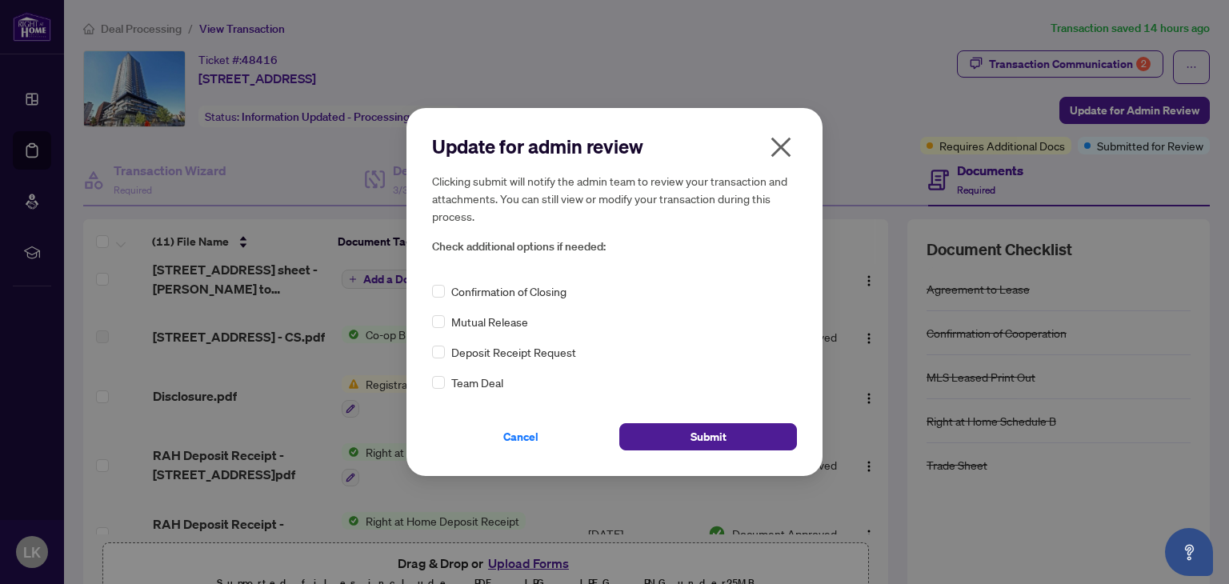
click at [464, 297] on span "Confirmation of Closing" at bounding box center [508, 291] width 115 height 18
click at [450, 289] on div "Confirmation of Closing" at bounding box center [614, 291] width 365 height 18
click at [781, 152] on icon "close" at bounding box center [781, 147] width 26 height 26
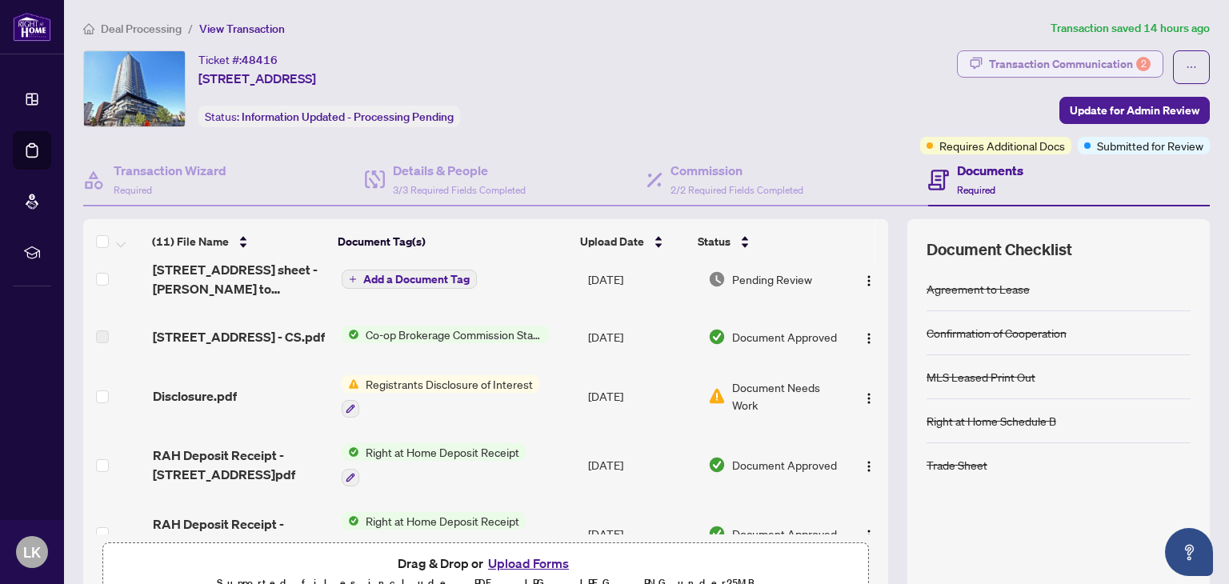
click at [995, 65] on div "Transaction Communication 2" at bounding box center [1070, 64] width 162 height 26
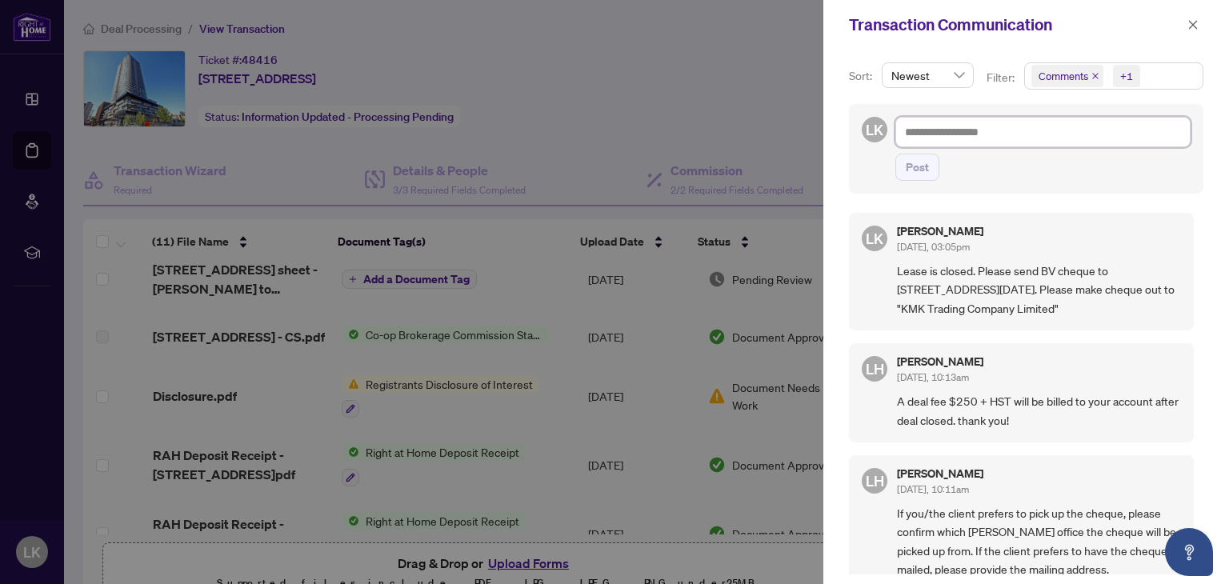
paste textarea "**********"
type textarea "**********"
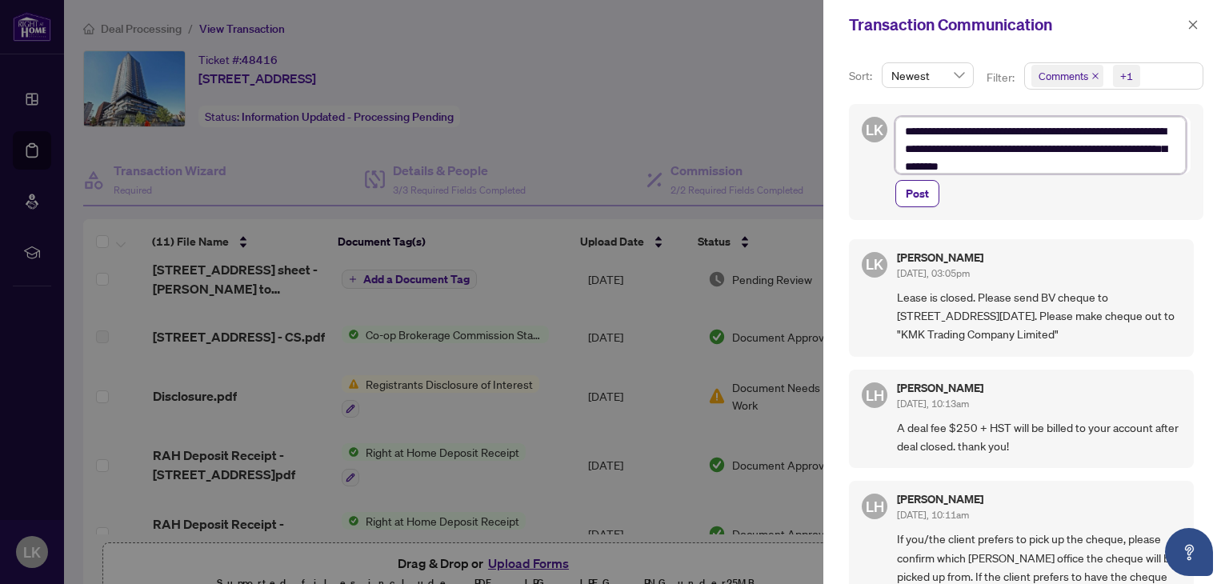
scroll to position [0, 0]
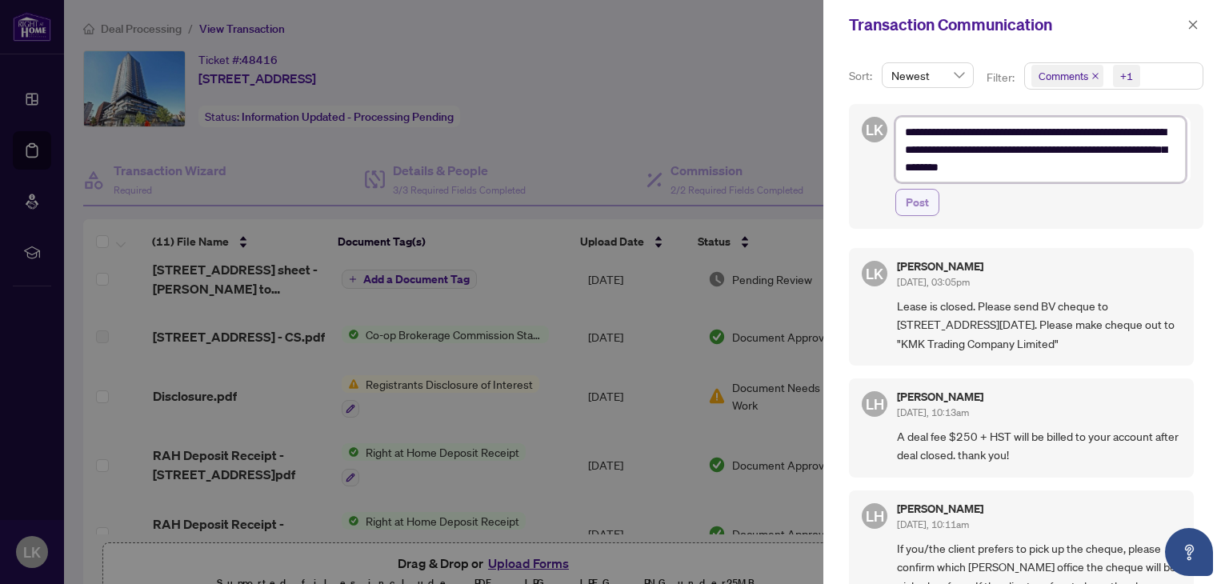
type textarea "**********"
click at [922, 209] on span "Post" at bounding box center [917, 203] width 23 height 26
type textarea "**********"
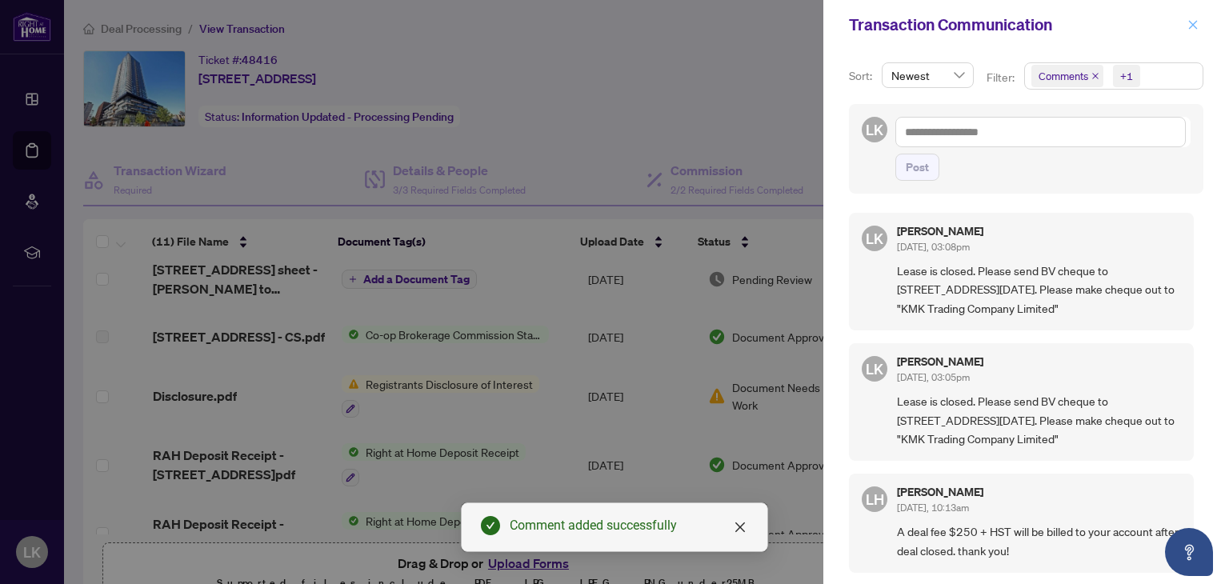
click at [1196, 19] on icon "close" at bounding box center [1192, 24] width 11 height 11
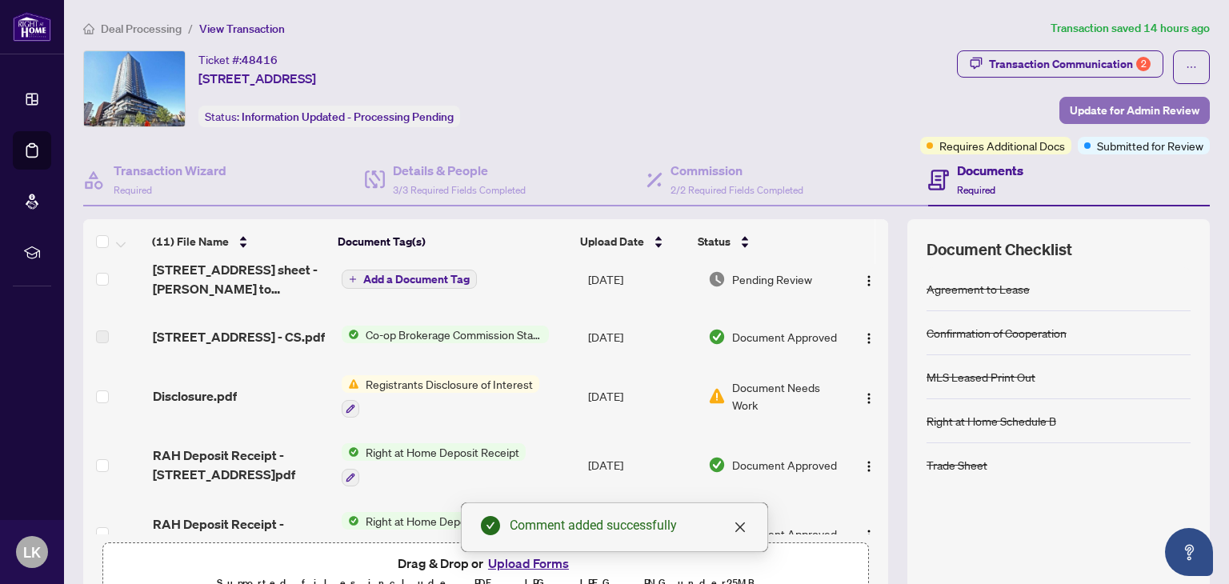
click at [1135, 97] on button "Update for Admin Review" at bounding box center [1134, 110] width 150 height 27
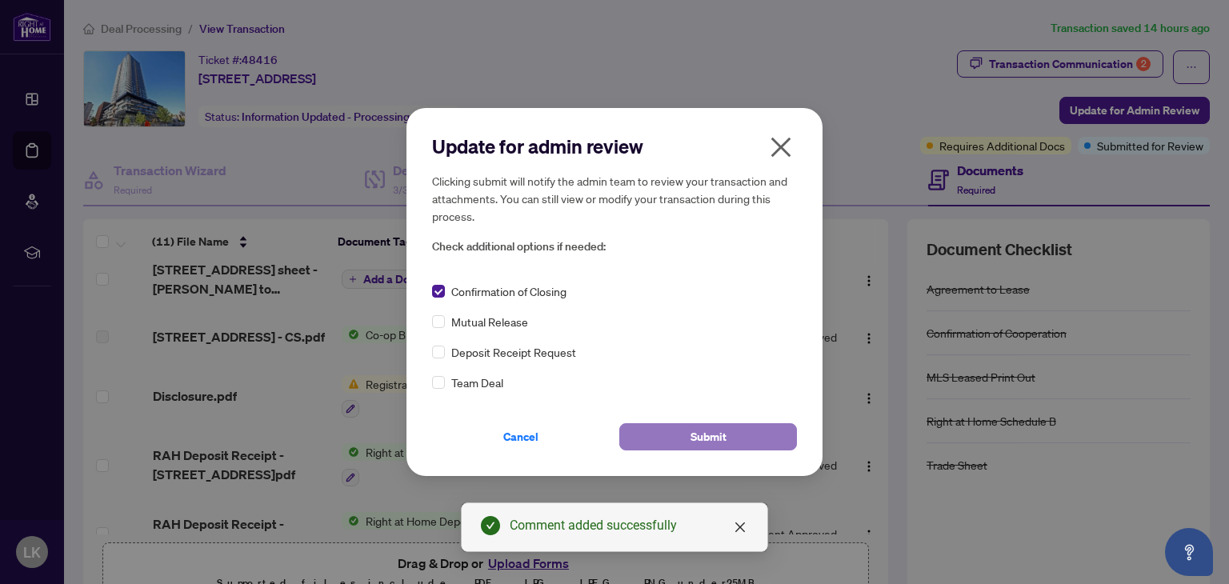
click at [704, 426] on span "Submit" at bounding box center [708, 437] width 36 height 26
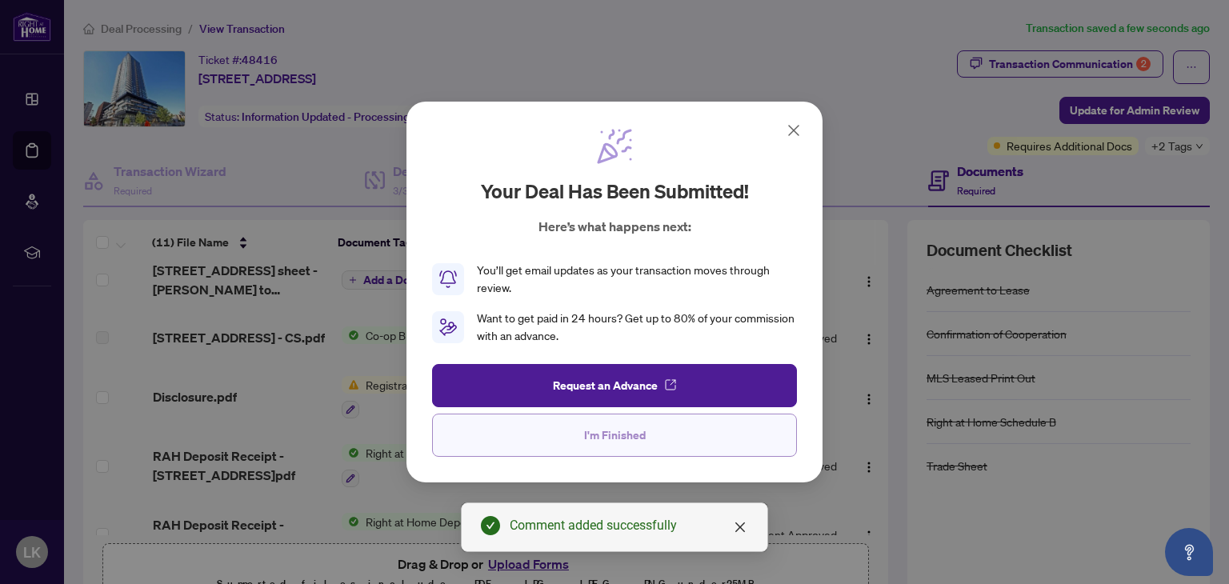
click at [606, 440] on span "I'm Finished" at bounding box center [615, 435] width 62 height 26
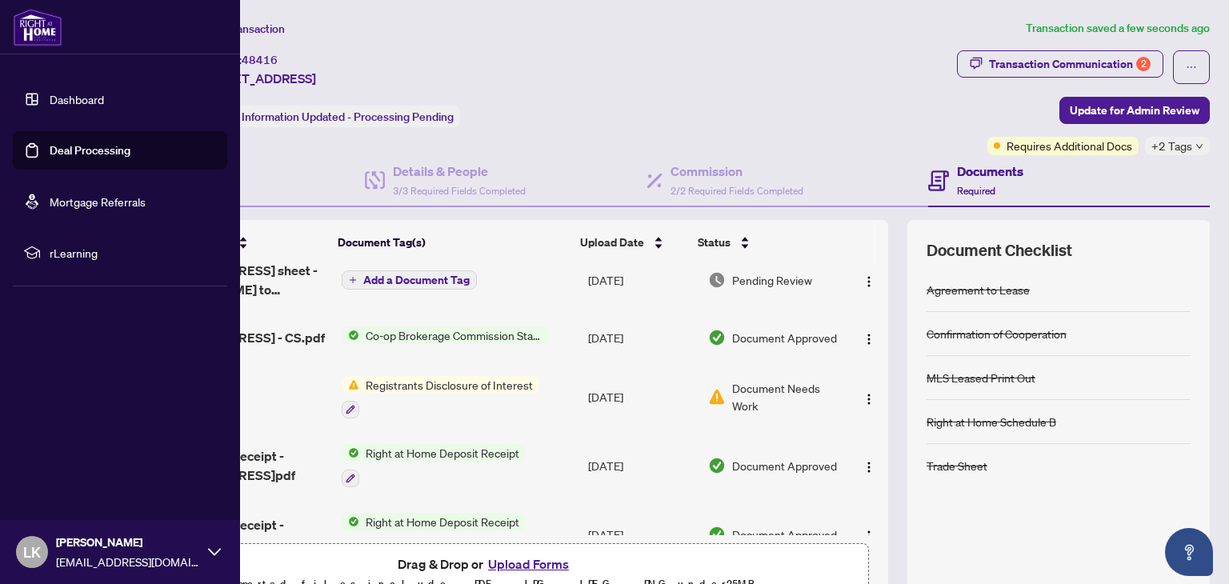
click at [58, 150] on link "Deal Processing" at bounding box center [90, 150] width 81 height 14
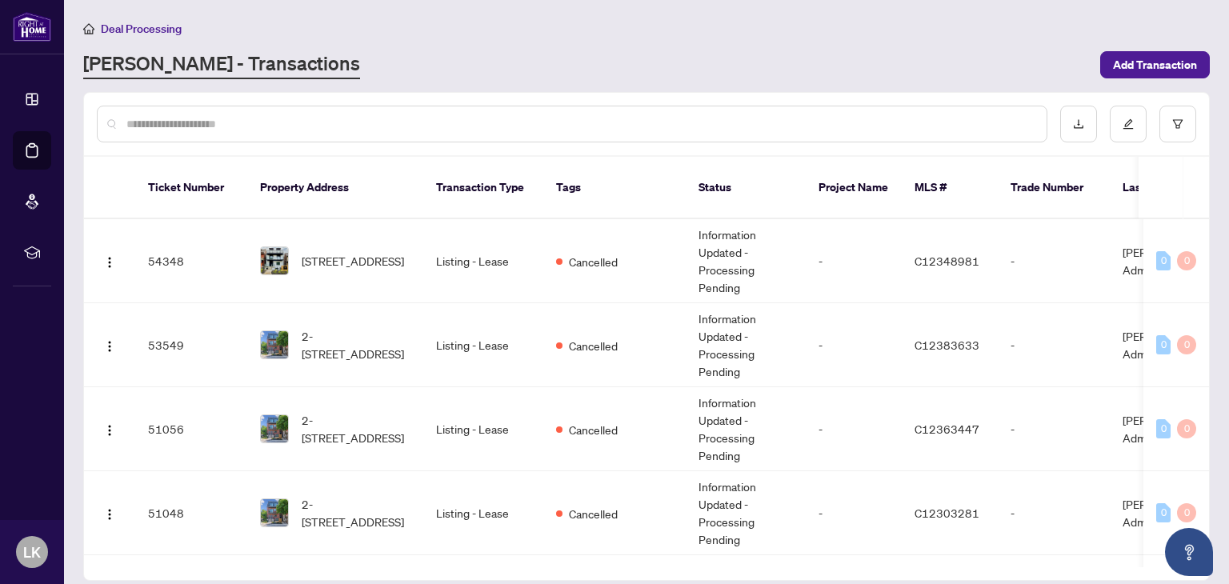
click at [298, 116] on input "text" at bounding box center [579, 124] width 907 height 18
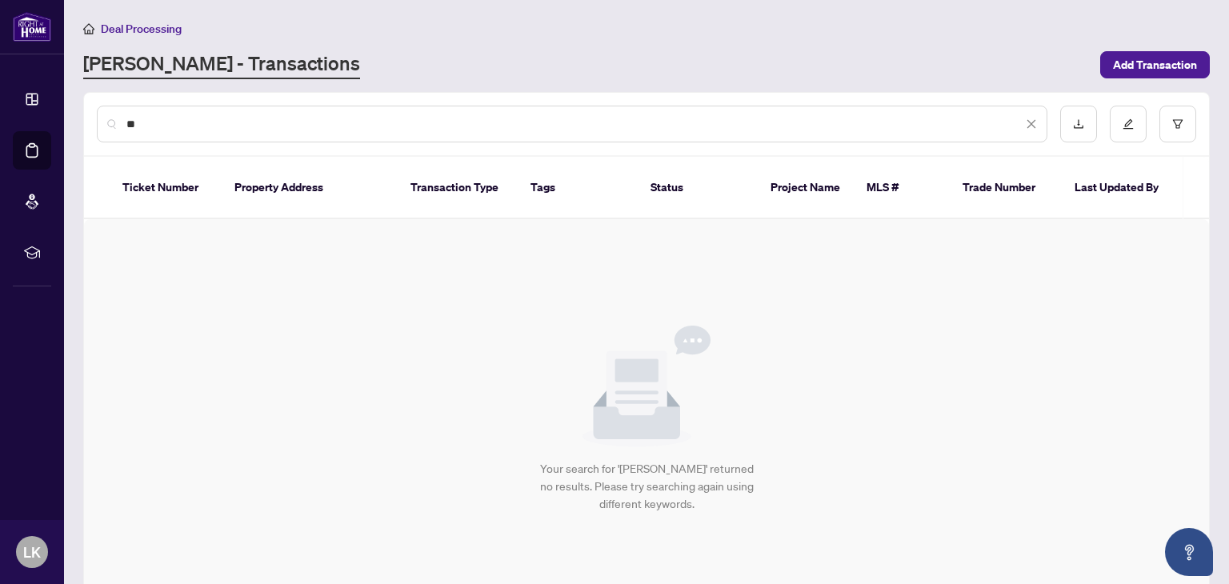
type input "*"
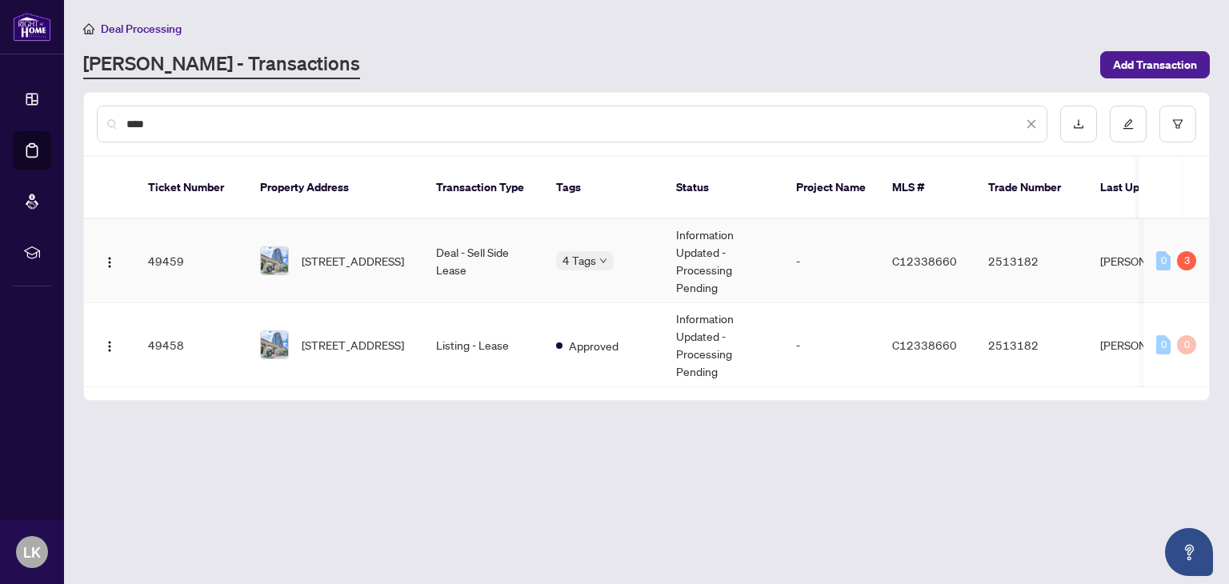
type input "****"
click at [984, 234] on td "2513182" at bounding box center [1031, 261] width 112 height 84
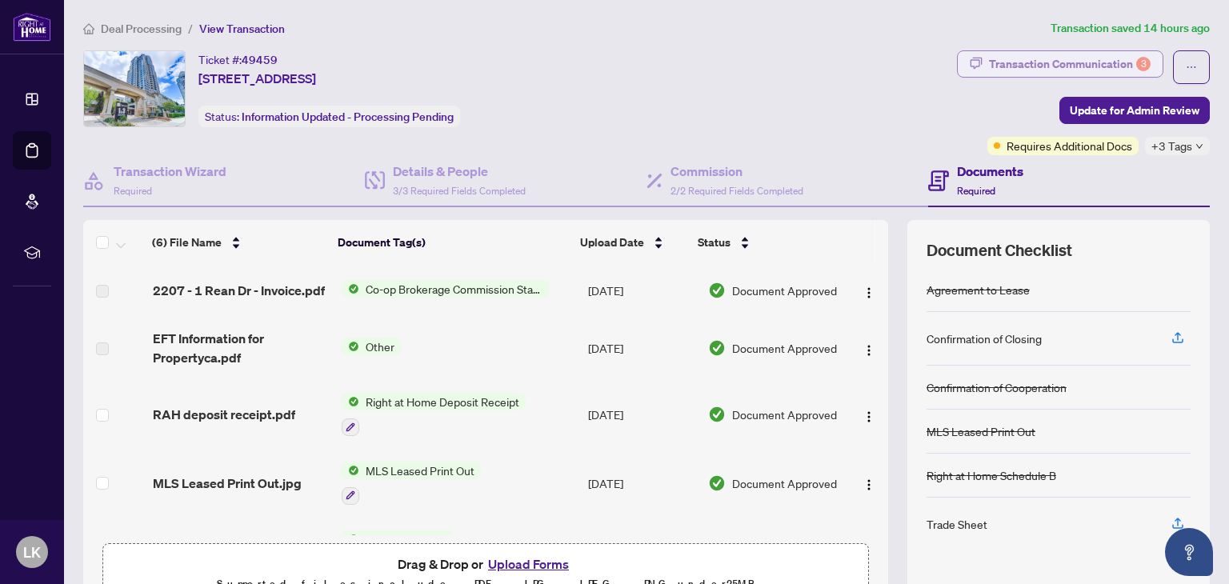
click at [1030, 62] on div "Transaction Communication 3" at bounding box center [1070, 64] width 162 height 26
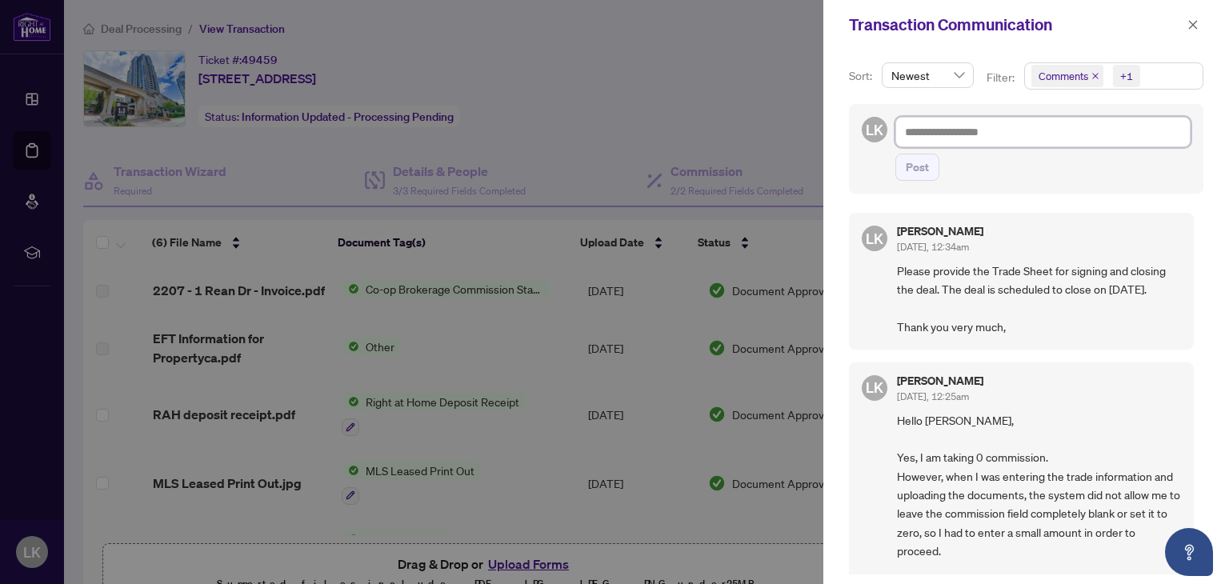
click at [929, 130] on textarea at bounding box center [1042, 132] width 295 height 30
paste textarea "**********"
type textarea "**********"
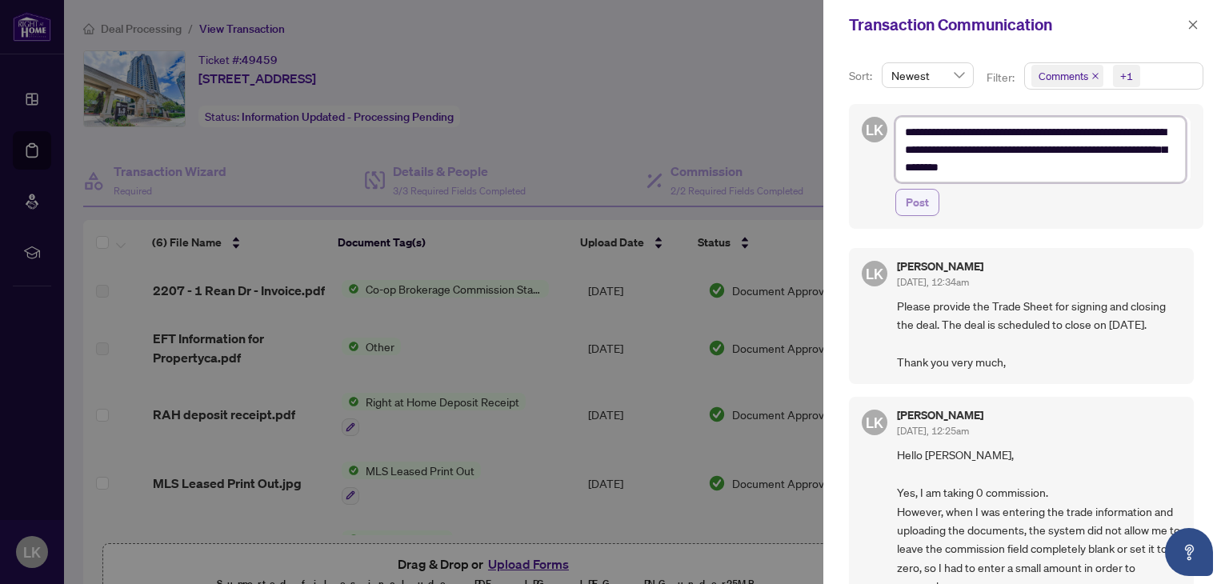
type textarea "**********"
click at [926, 203] on button "Post" at bounding box center [917, 202] width 44 height 27
type textarea "**********"
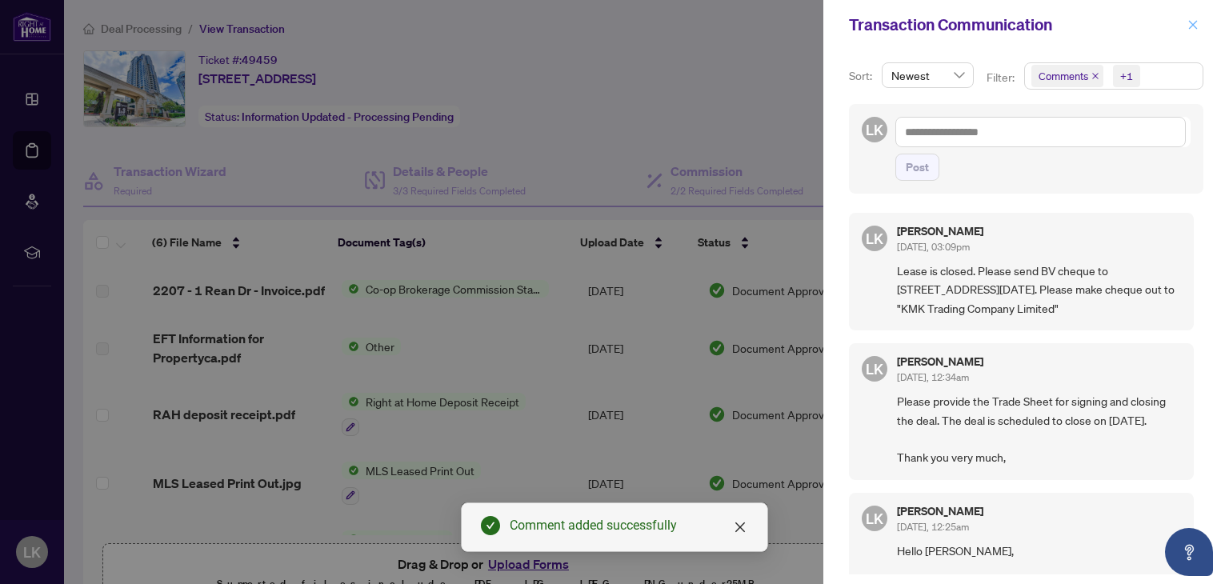
click at [1190, 30] on icon "close" at bounding box center [1192, 24] width 11 height 11
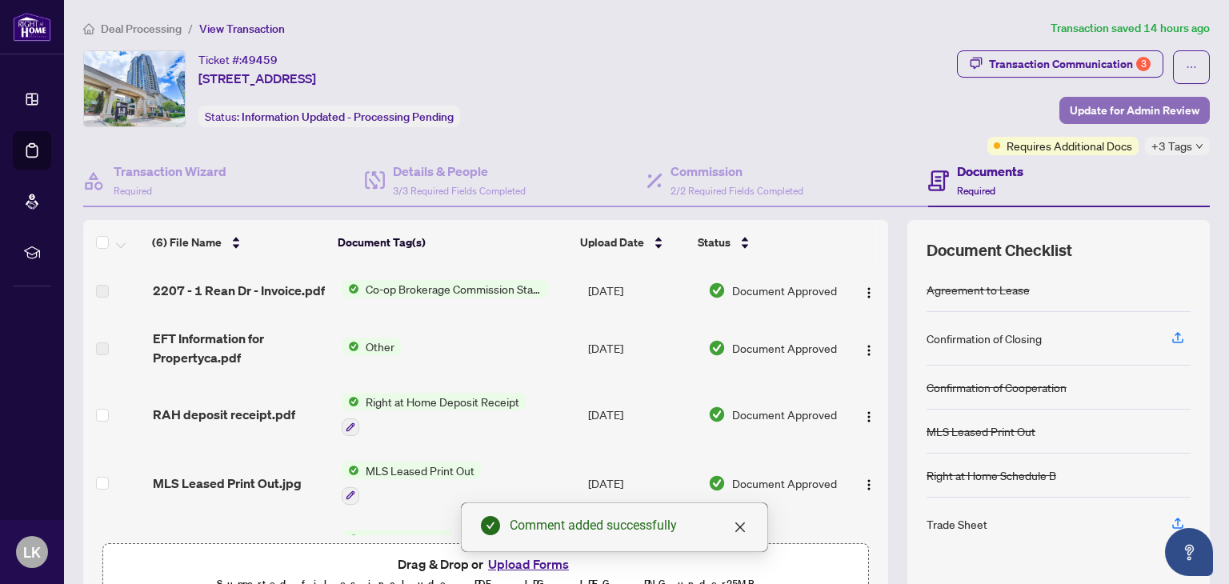
click at [1126, 115] on span "Update for Admin Review" at bounding box center [1135, 111] width 130 height 26
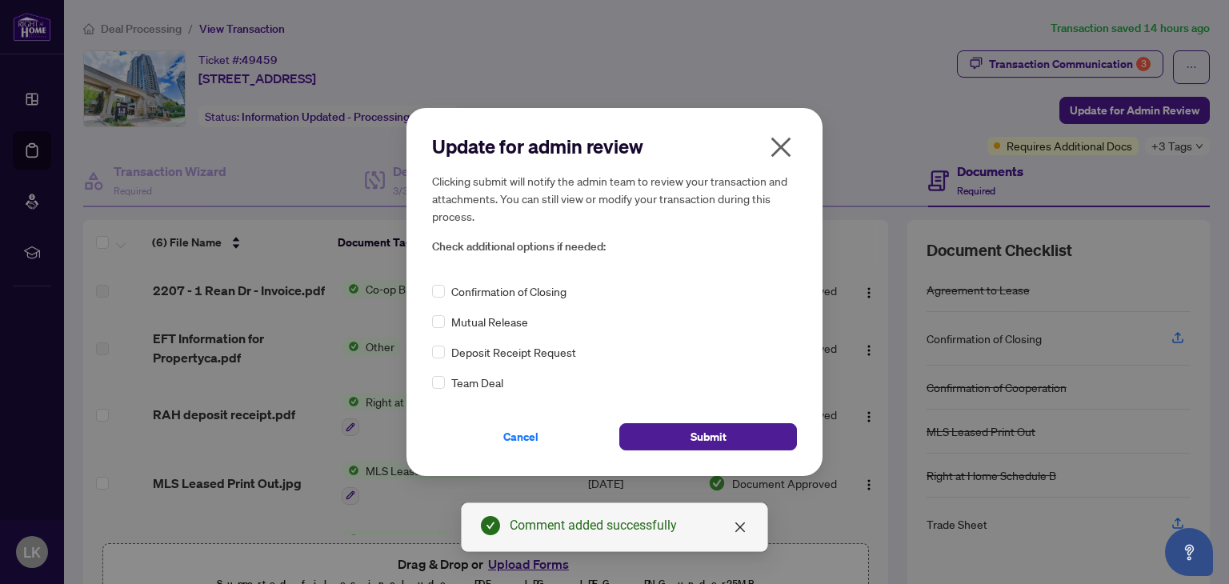
click at [470, 289] on span "Confirmation of Closing" at bounding box center [508, 291] width 115 height 18
click at [691, 433] on span "Submit" at bounding box center [708, 437] width 36 height 26
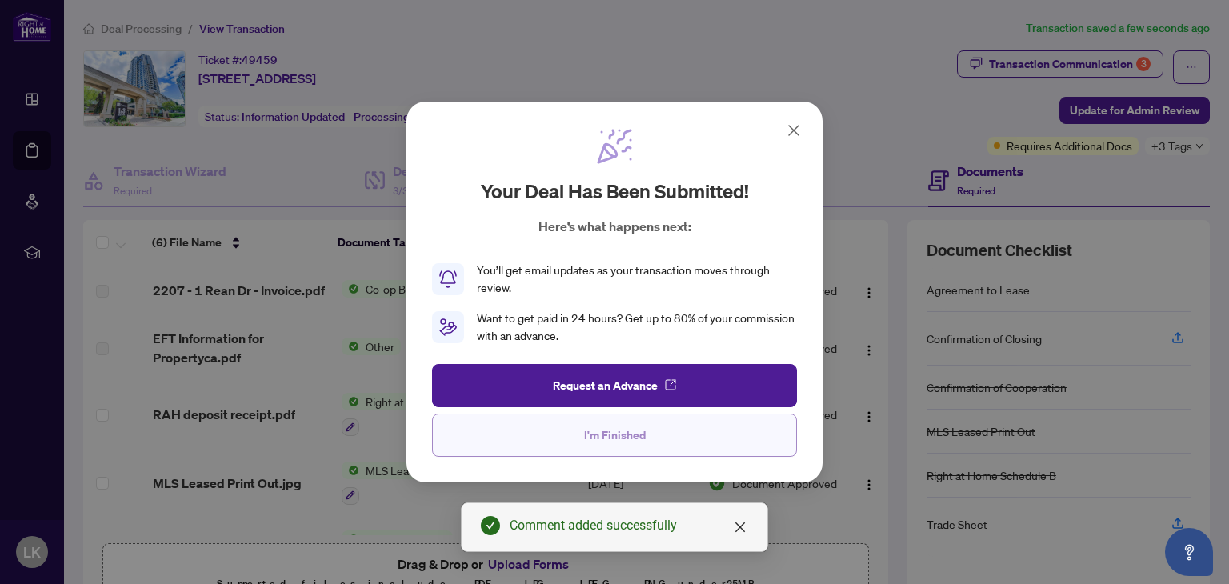
click at [594, 450] on button "I'm Finished" at bounding box center [614, 435] width 365 height 43
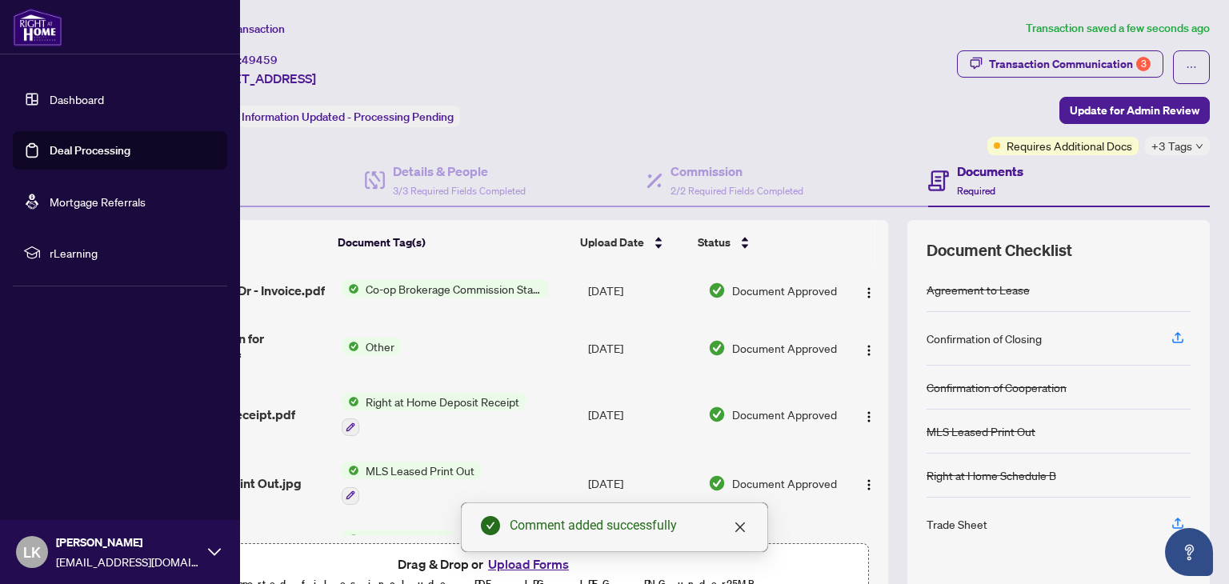
click at [90, 154] on link "Deal Processing" at bounding box center [90, 150] width 81 height 14
